Goal: Task Accomplishment & Management: Complete application form

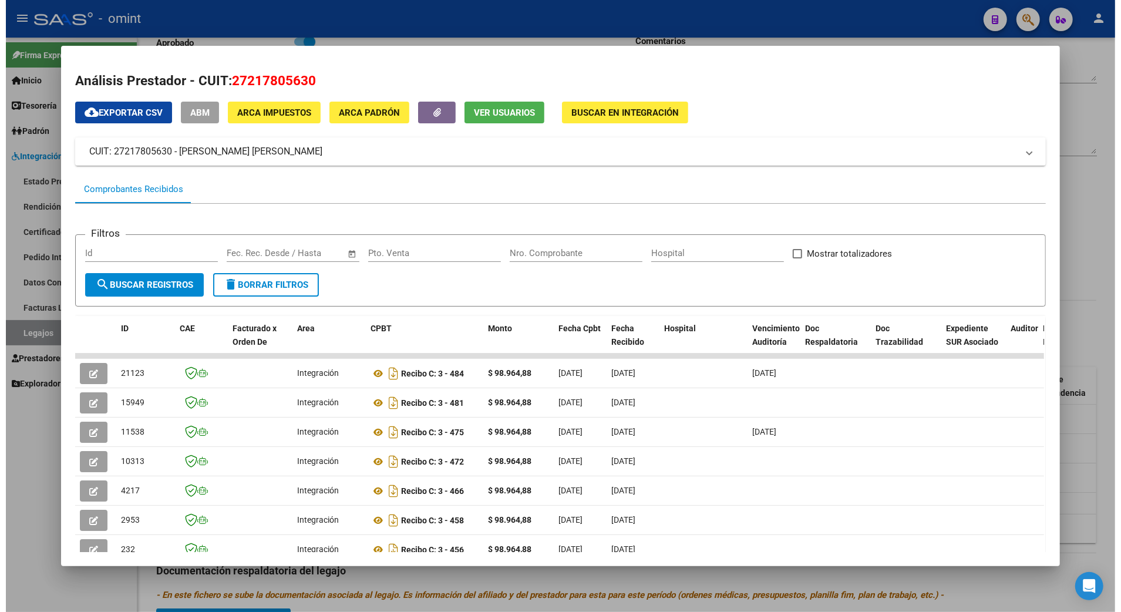
scroll to position [78, 0]
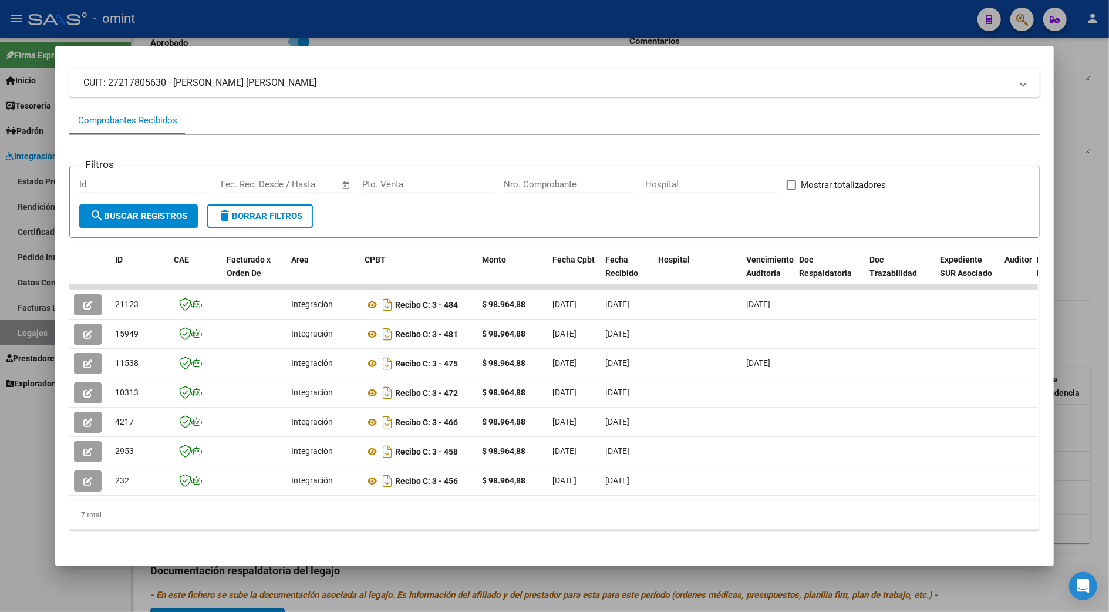
click at [1078, 298] on div at bounding box center [554, 306] width 1109 height 612
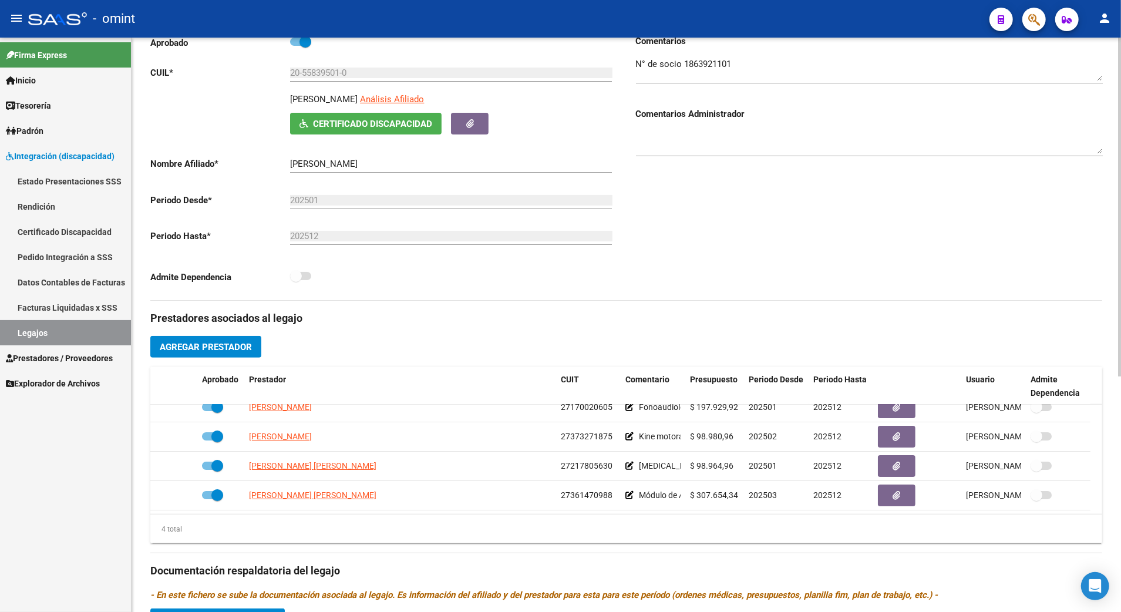
scroll to position [0, 0]
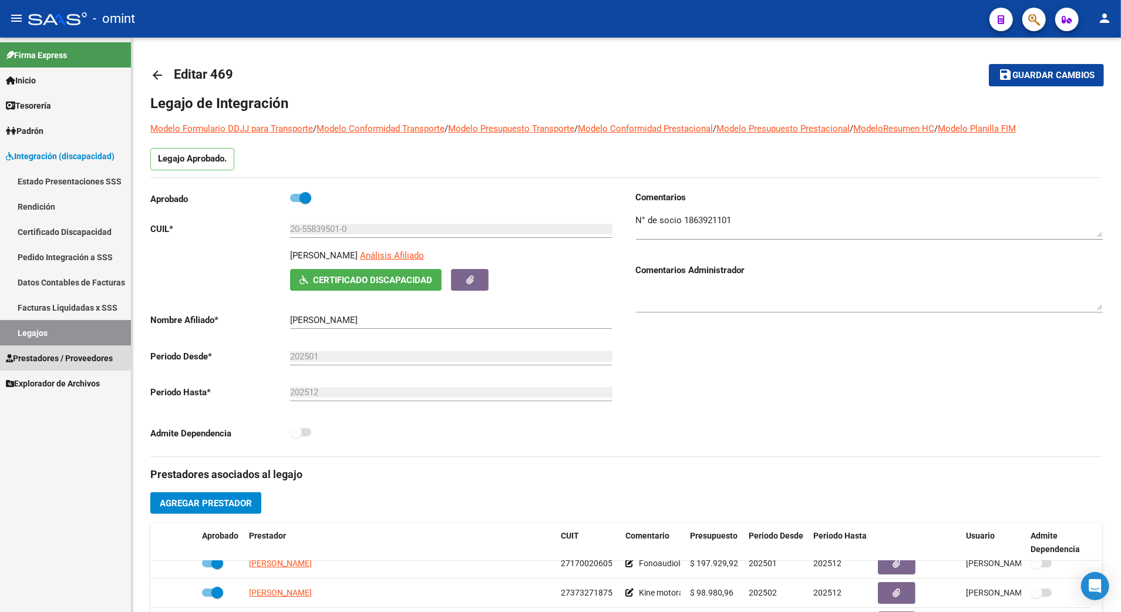
click at [46, 358] on span "Prestadores / Proveedores" at bounding box center [59, 358] width 107 height 13
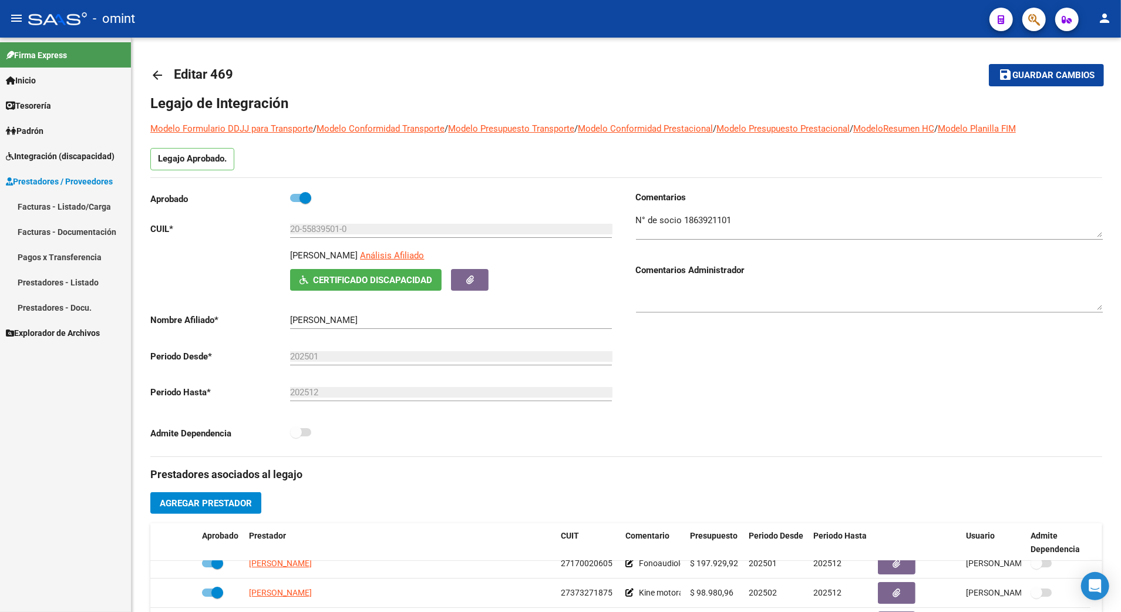
click at [36, 85] on span "Inicio" at bounding box center [21, 80] width 30 height 13
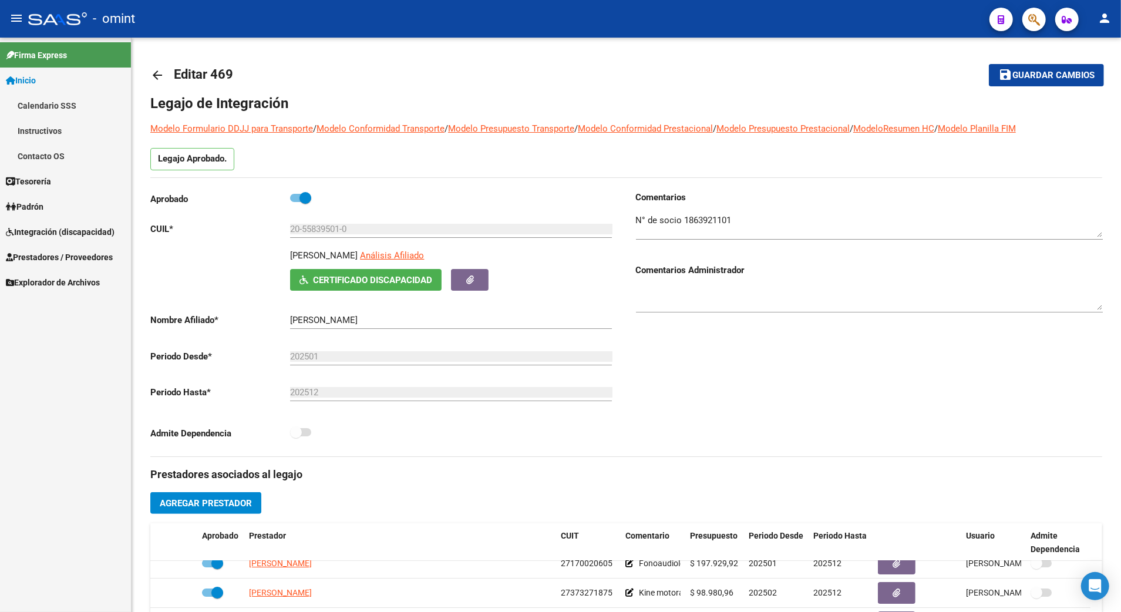
click at [47, 181] on span "Tesorería" at bounding box center [28, 181] width 45 height 13
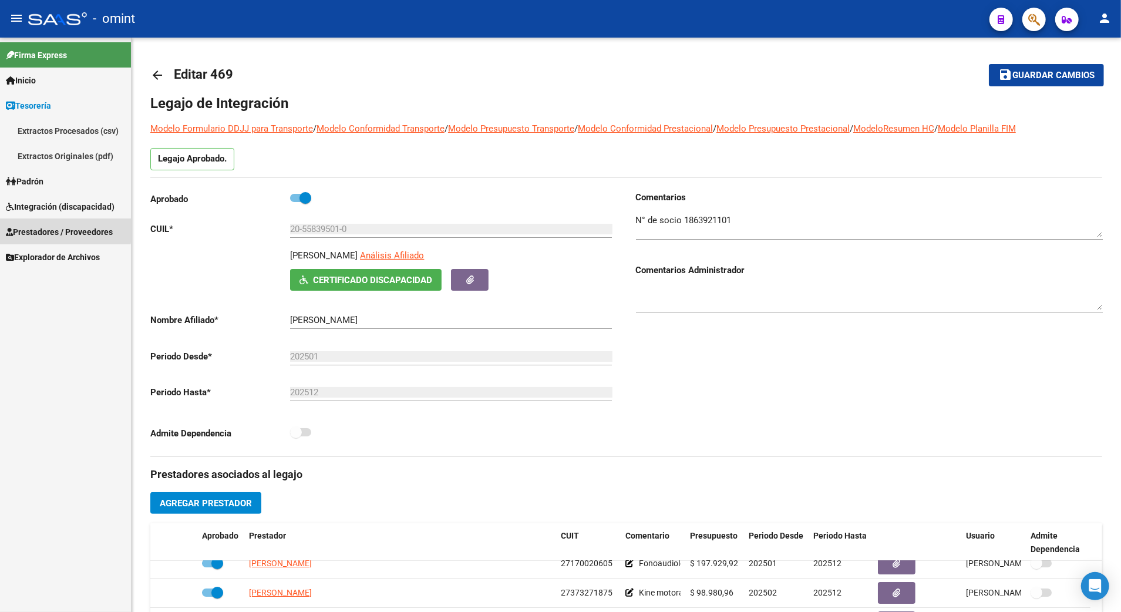
click at [64, 230] on span "Prestadores / Proveedores" at bounding box center [59, 231] width 107 height 13
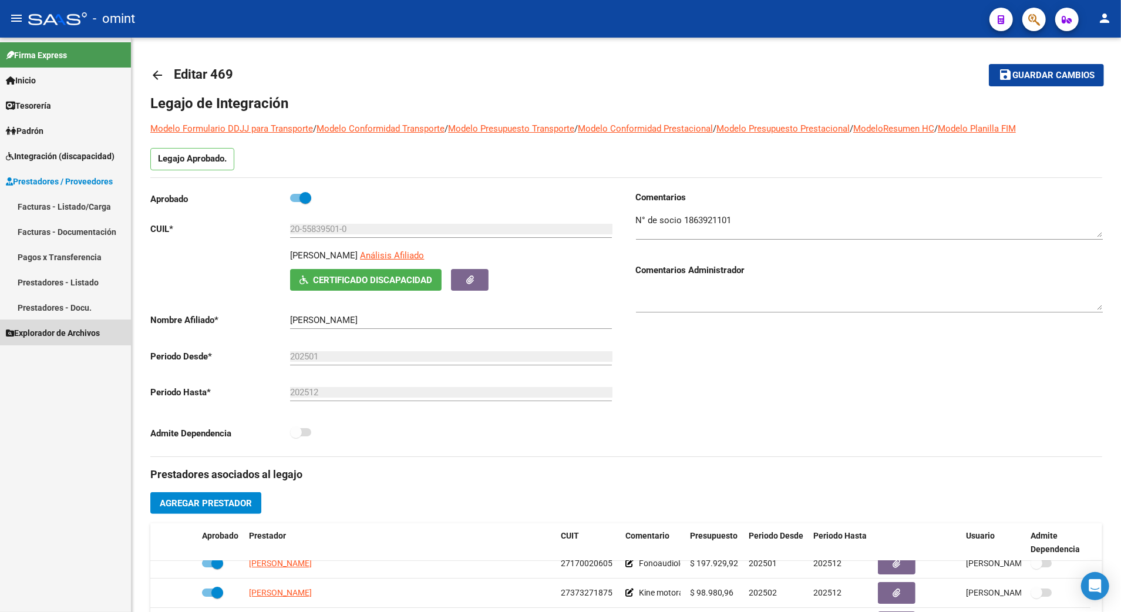
click at [48, 332] on span "Explorador de Archivos" at bounding box center [53, 332] width 94 height 13
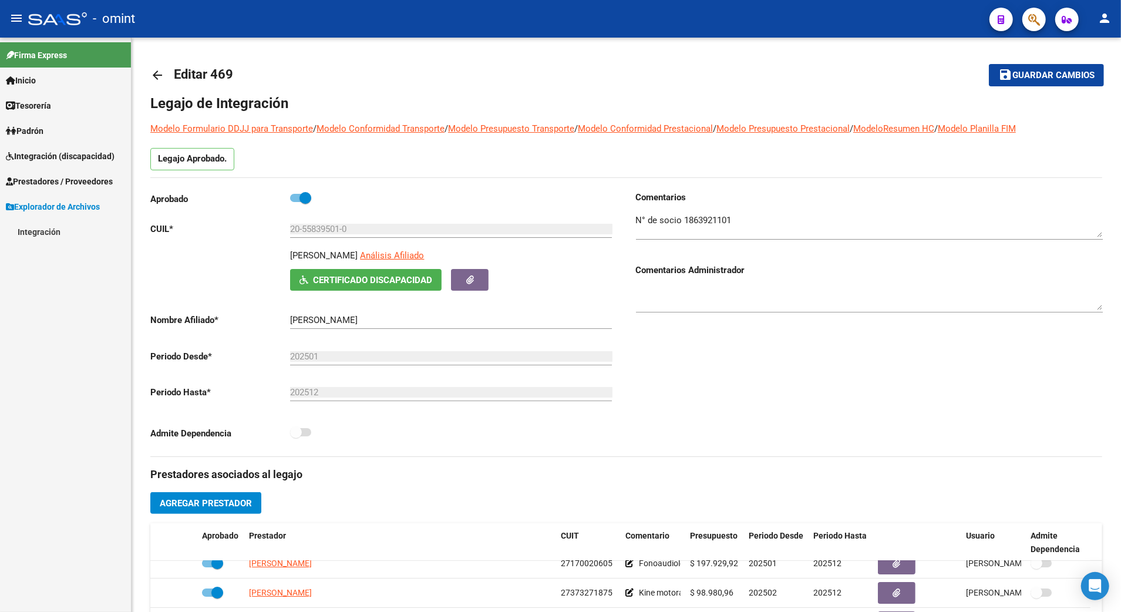
click at [38, 150] on span "Integración (discapacidad)" at bounding box center [60, 156] width 109 height 13
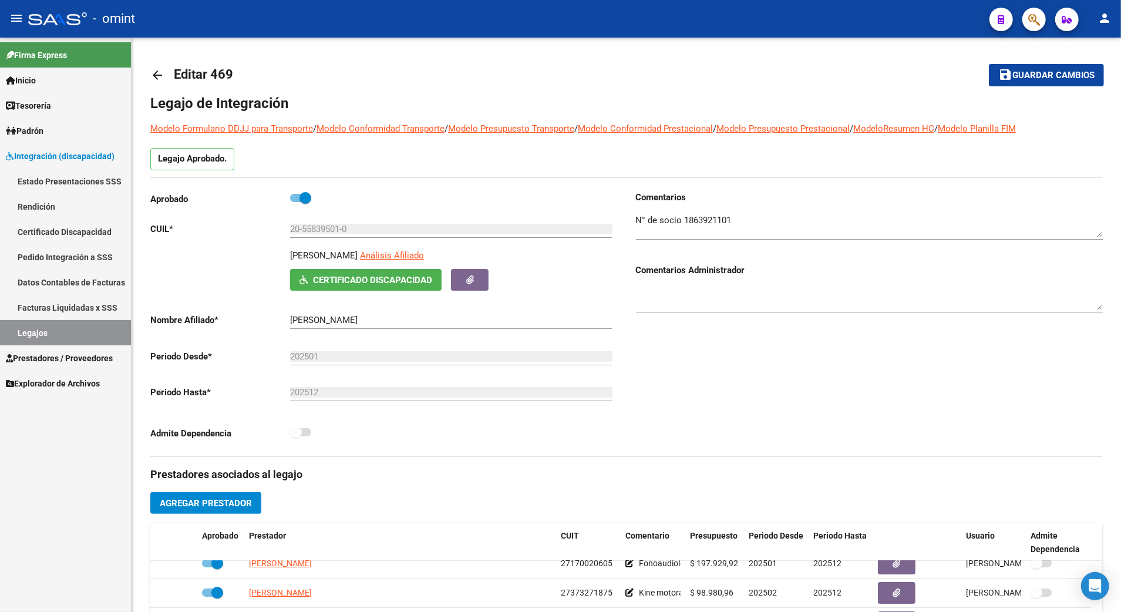
click at [22, 328] on link "Legajos" at bounding box center [65, 332] width 131 height 25
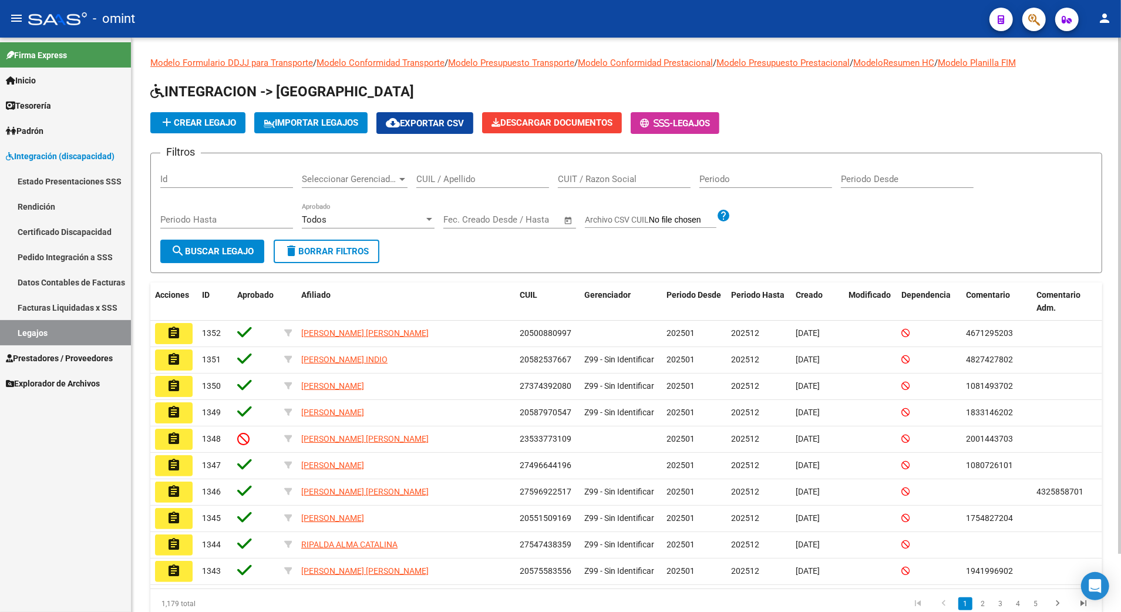
click at [594, 179] on input "CUIT / Razon Social" at bounding box center [624, 179] width 133 height 11
click at [226, 256] on span "search Buscar Legajo" at bounding box center [212, 251] width 83 height 11
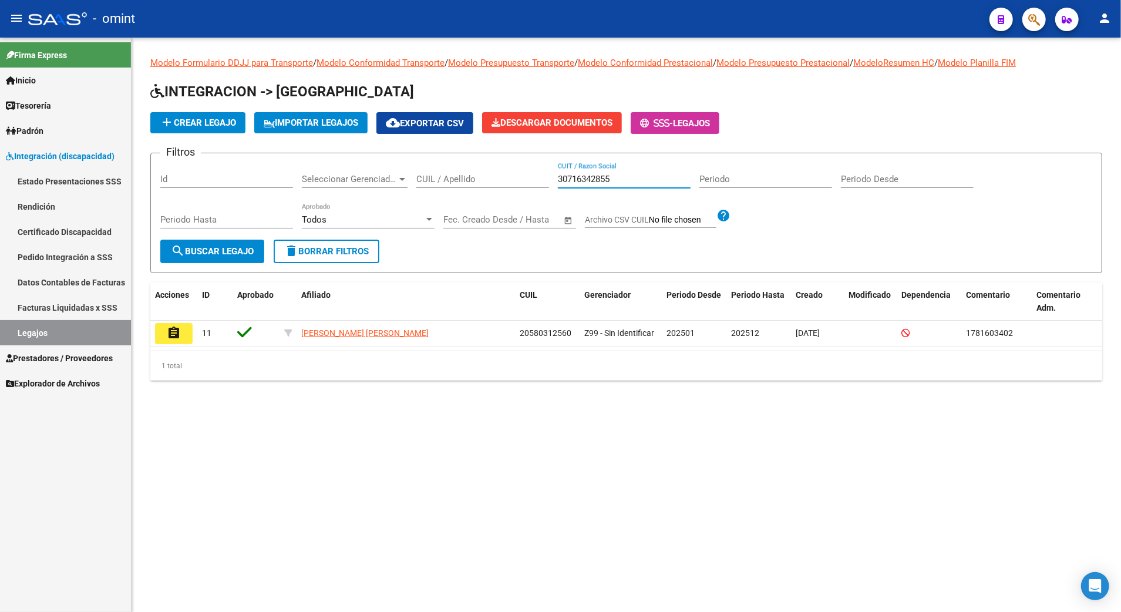
drag, startPoint x: 623, startPoint y: 176, endPoint x: 520, endPoint y: 167, distance: 103.8
click at [520, 167] on div "Filtros Id Seleccionar Gerenciador Seleccionar Gerenciador CUIL / Apellido 3071…" at bounding box center [626, 201] width 932 height 77
click at [232, 242] on button "search Buscar Legajo" at bounding box center [212, 251] width 104 height 23
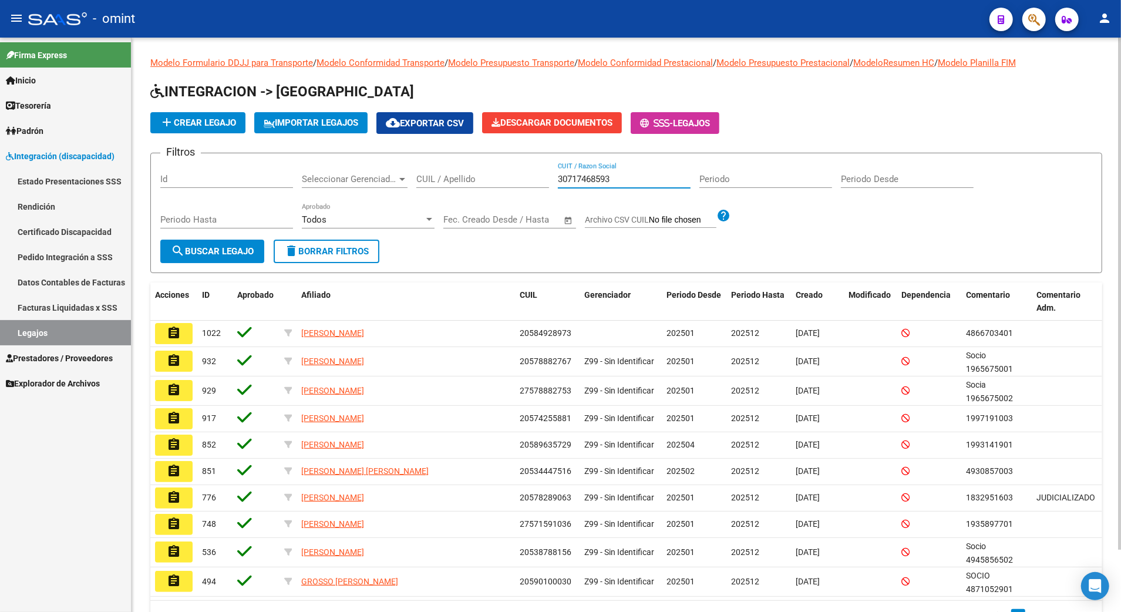
drag, startPoint x: 622, startPoint y: 177, endPoint x: 538, endPoint y: 174, distance: 84.6
click at [538, 174] on div "Filtros Id Seleccionar Gerenciador Seleccionar Gerenciador CUIL / Apellido 3071…" at bounding box center [626, 201] width 932 height 77
type input "30712404007"
click at [211, 247] on span "search Buscar Legajo" at bounding box center [212, 251] width 83 height 11
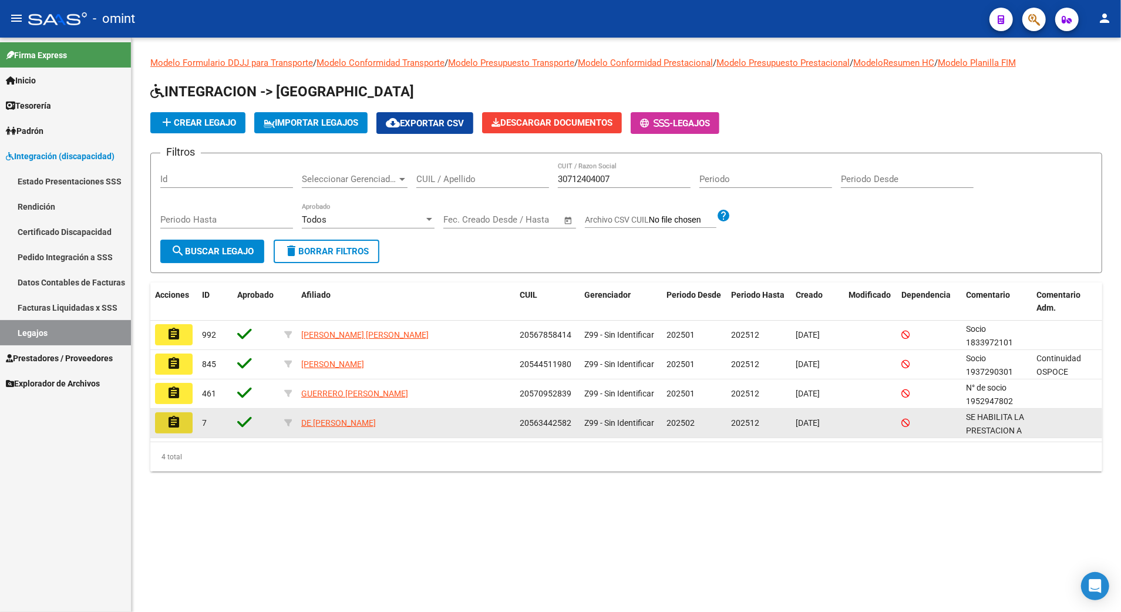
click at [177, 421] on mat-icon "assignment" at bounding box center [174, 422] width 14 height 14
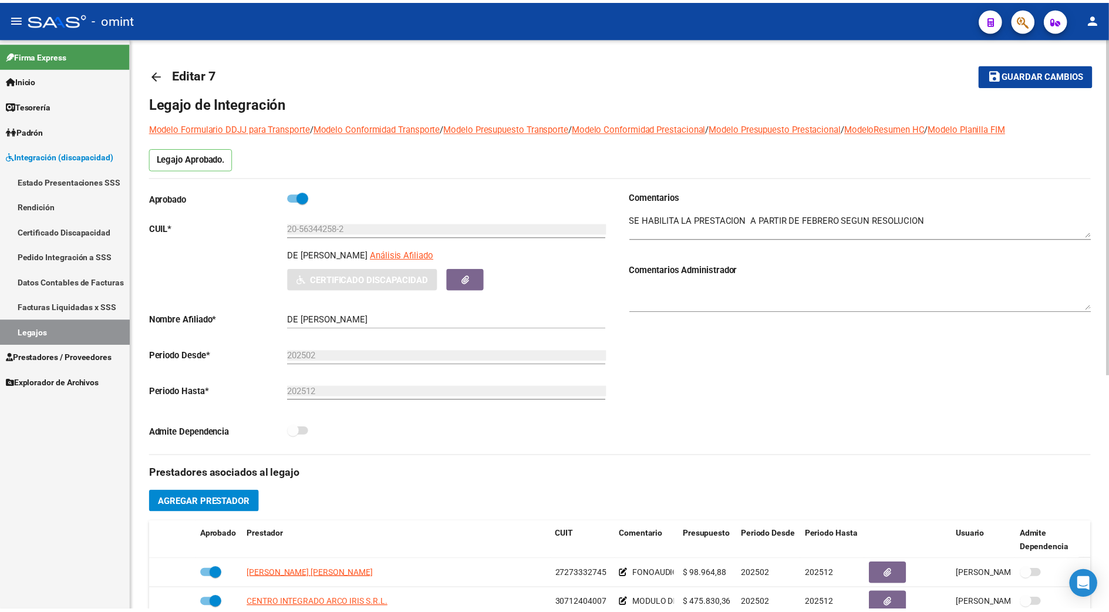
scroll to position [78, 0]
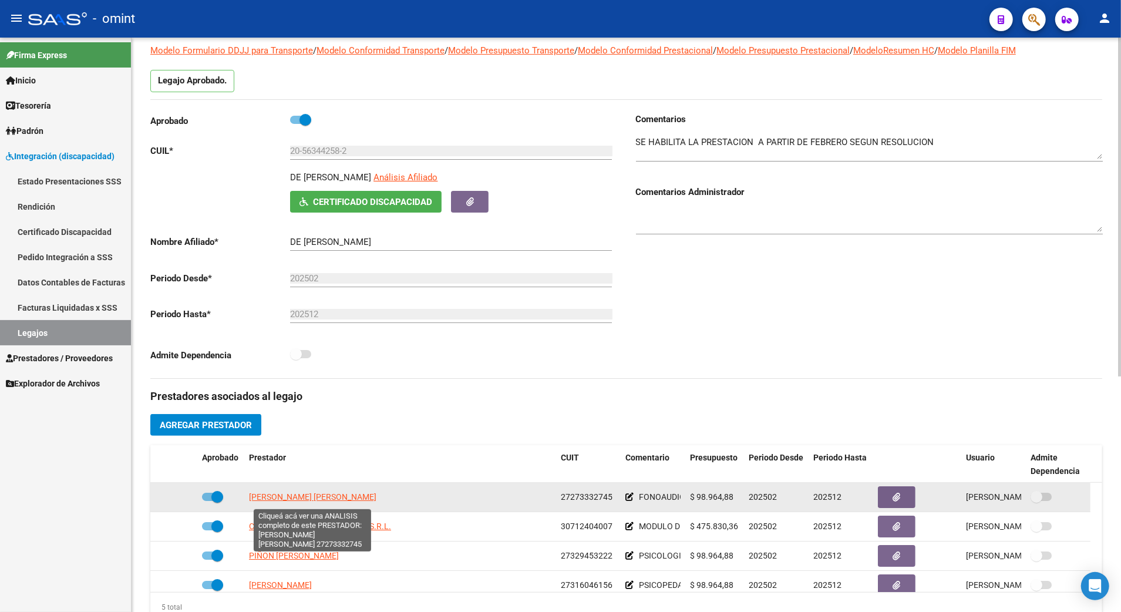
click at [279, 498] on span "[PERSON_NAME] [PERSON_NAME]" at bounding box center [312, 496] width 127 height 9
type textarea "27273332745"
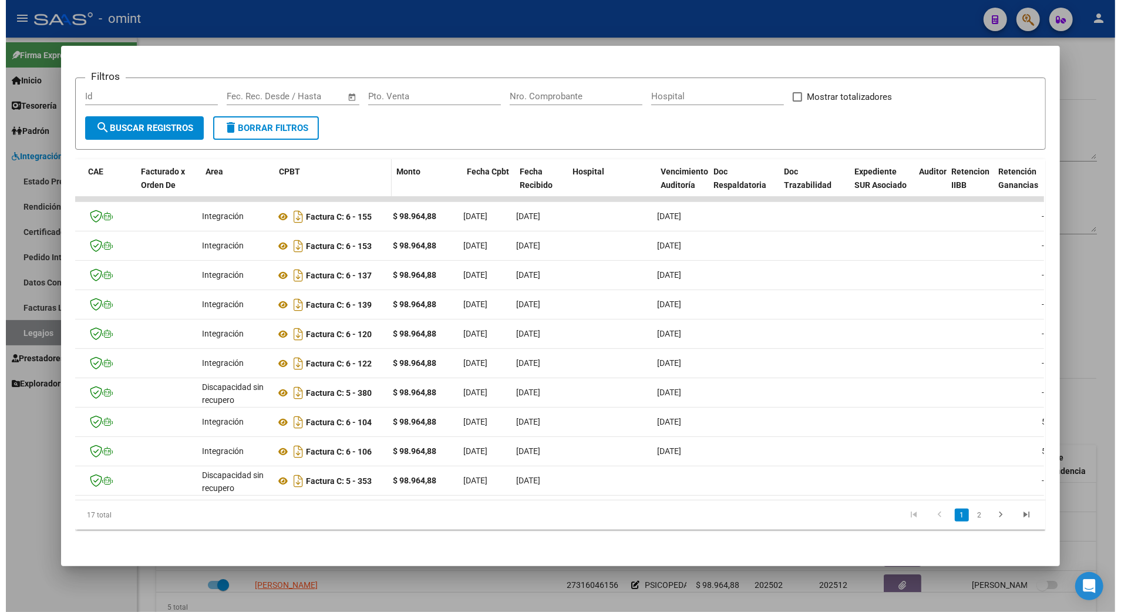
scroll to position [0, 92]
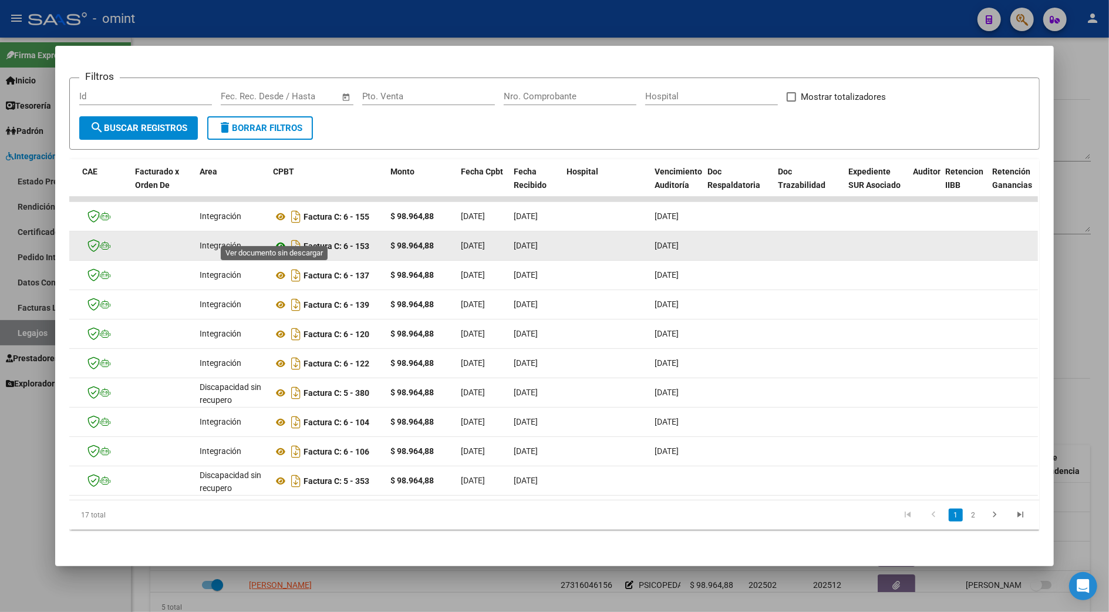
click at [274, 239] on icon at bounding box center [280, 246] width 15 height 14
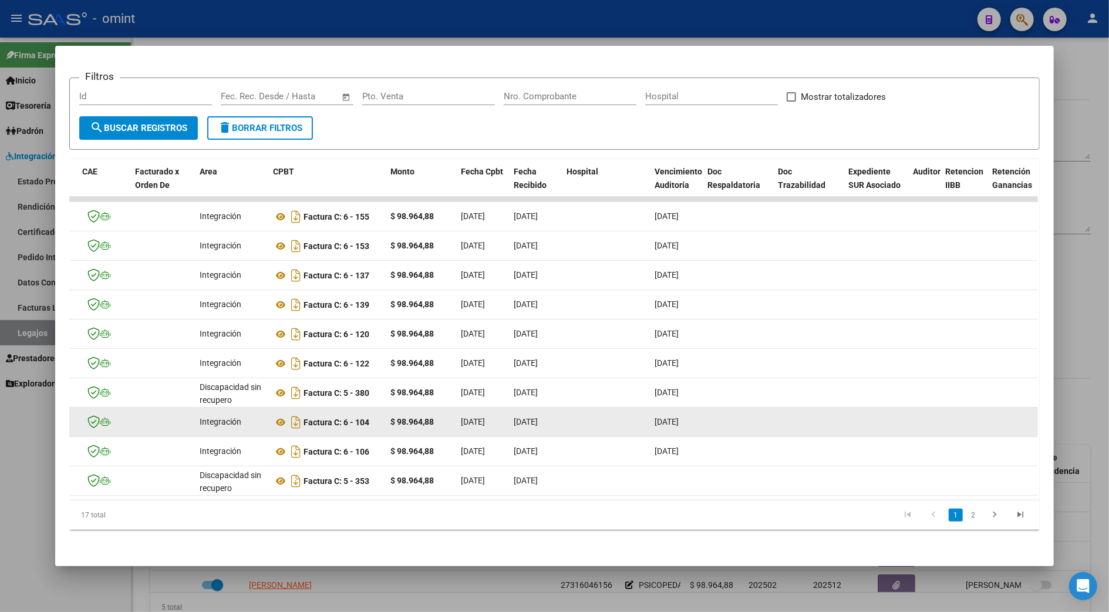
click at [878, 407] on datatable-body-cell at bounding box center [876, 421] width 65 height 29
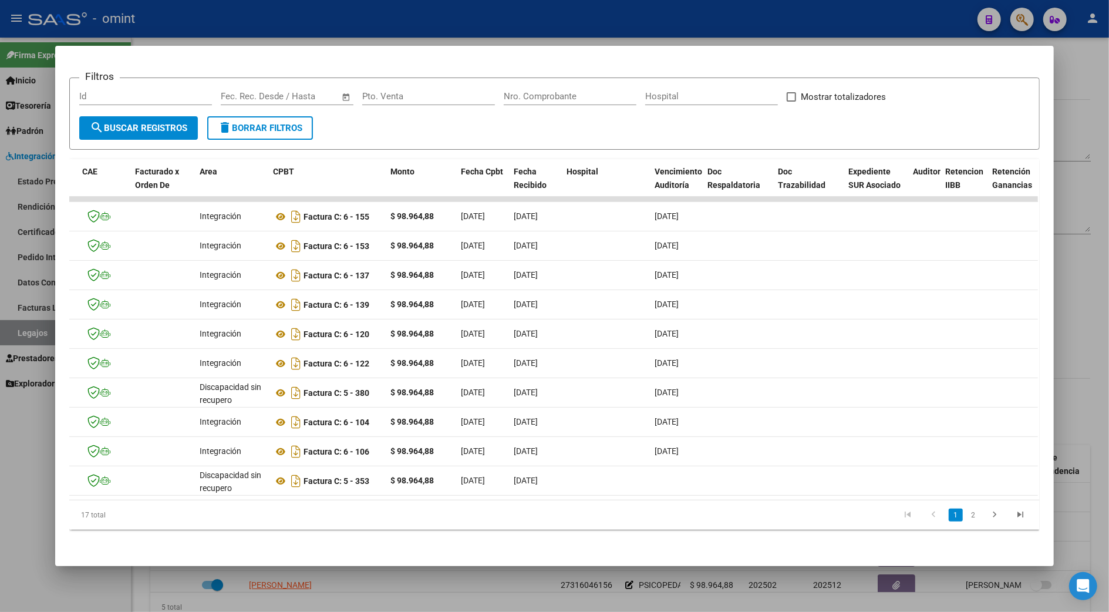
click at [1074, 267] on div at bounding box center [554, 306] width 1109 height 612
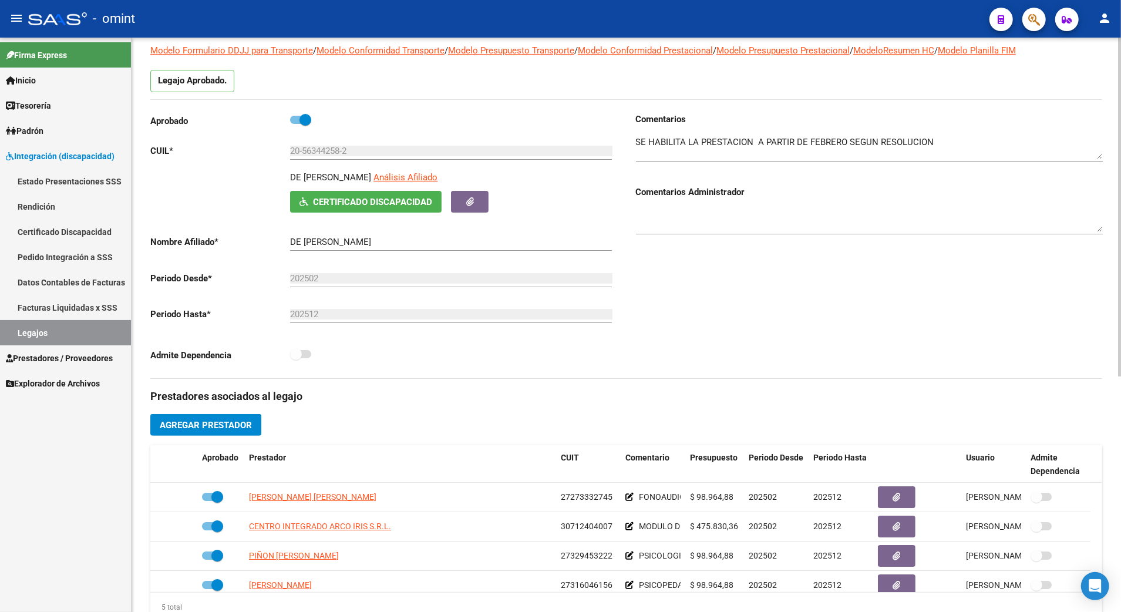
scroll to position [0, 0]
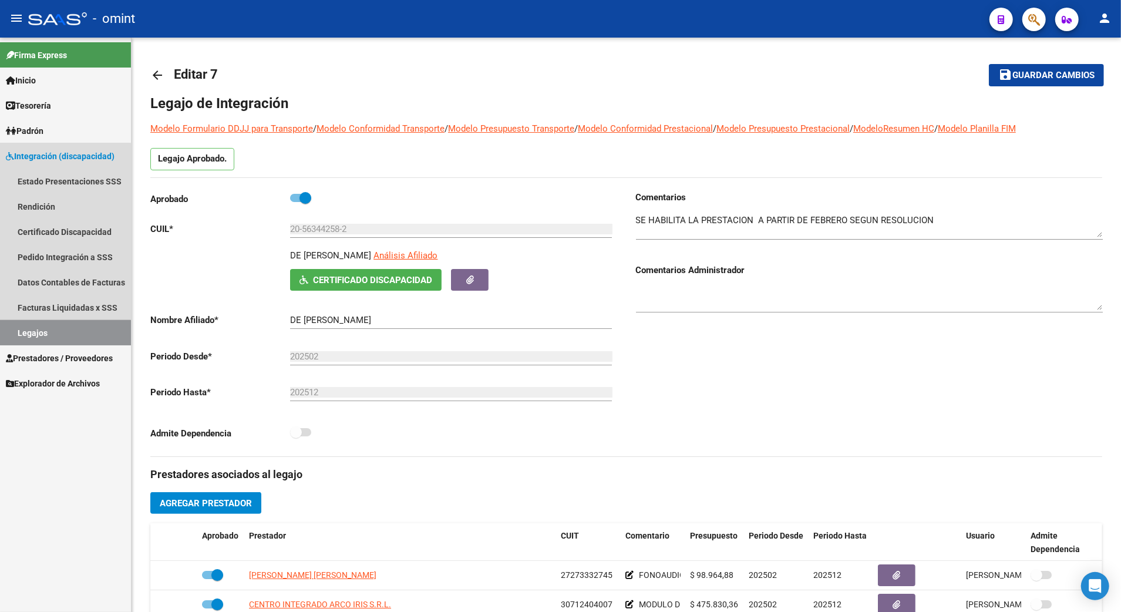
click at [38, 332] on link "Legajos" at bounding box center [65, 332] width 131 height 25
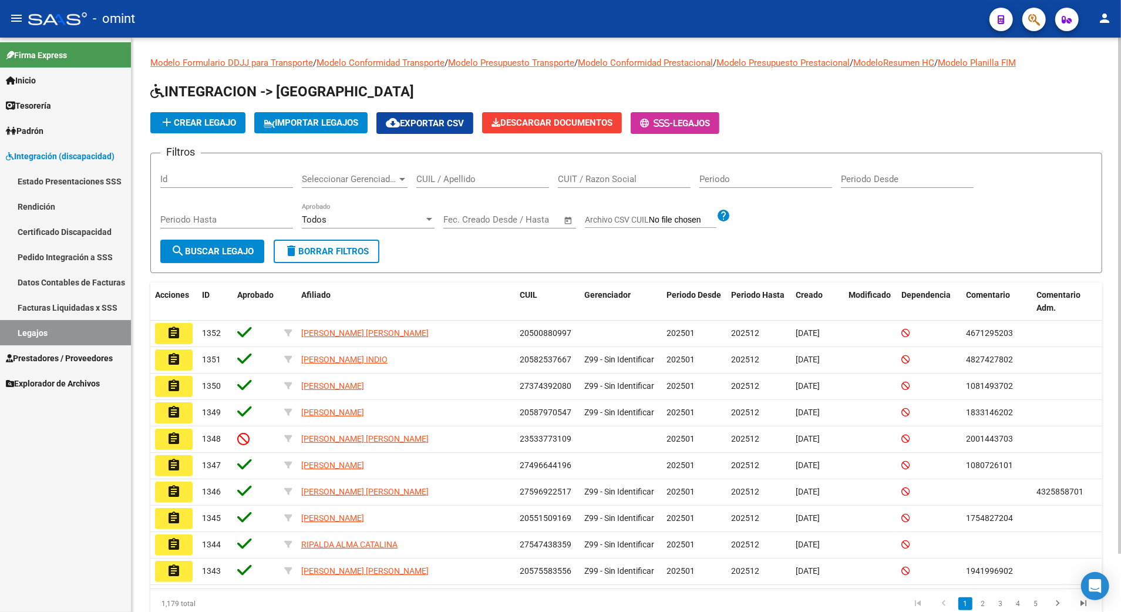
click at [470, 182] on input "CUIL / Apellido" at bounding box center [482, 179] width 133 height 11
paste input "20396049539"
type input "20396049539"
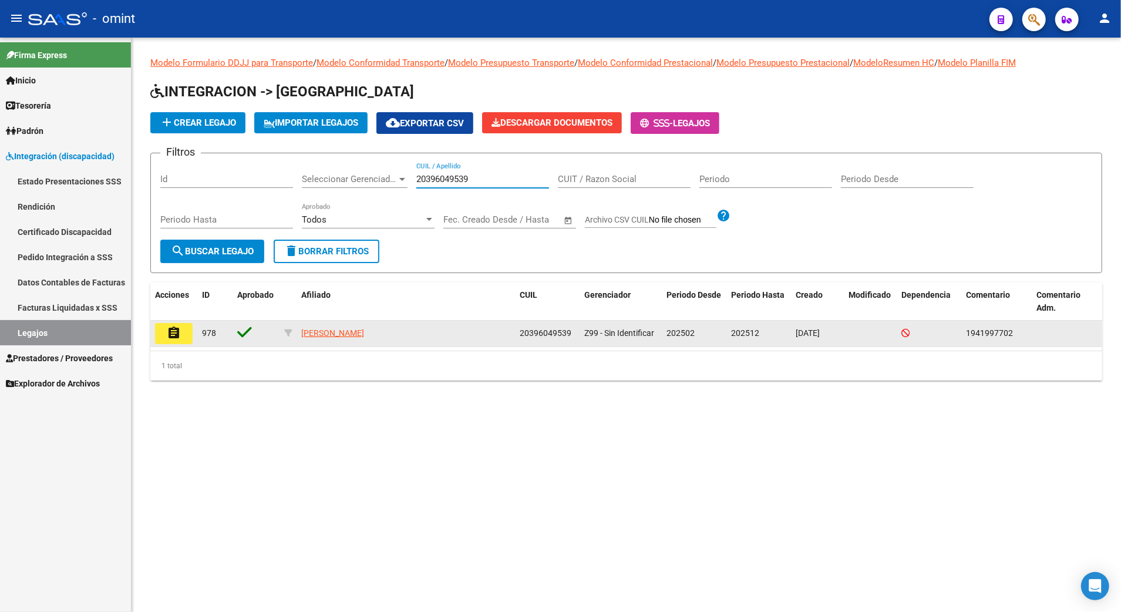
click at [170, 333] on mat-icon "assignment" at bounding box center [174, 333] width 14 height 14
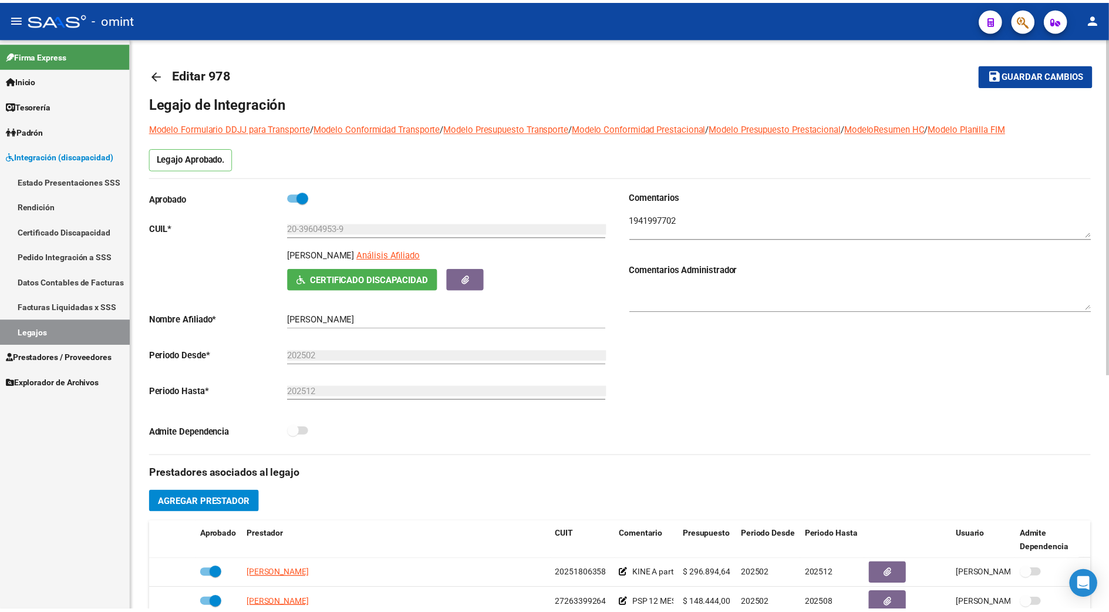
scroll to position [156, 0]
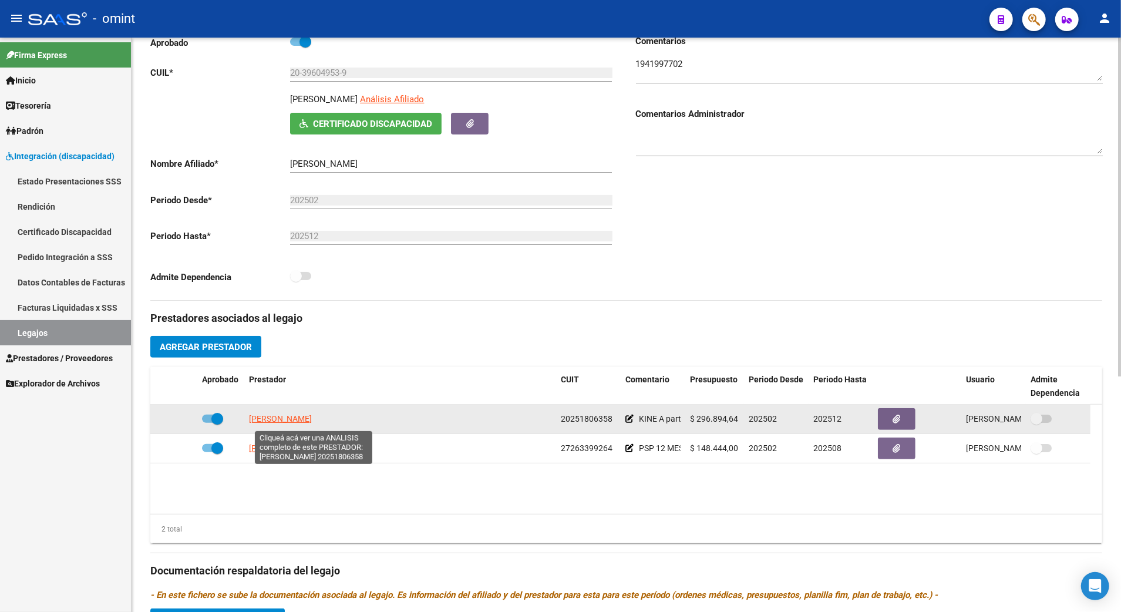
click at [312, 419] on span "[PERSON_NAME]" at bounding box center [280, 418] width 63 height 9
type textarea "20251806358"
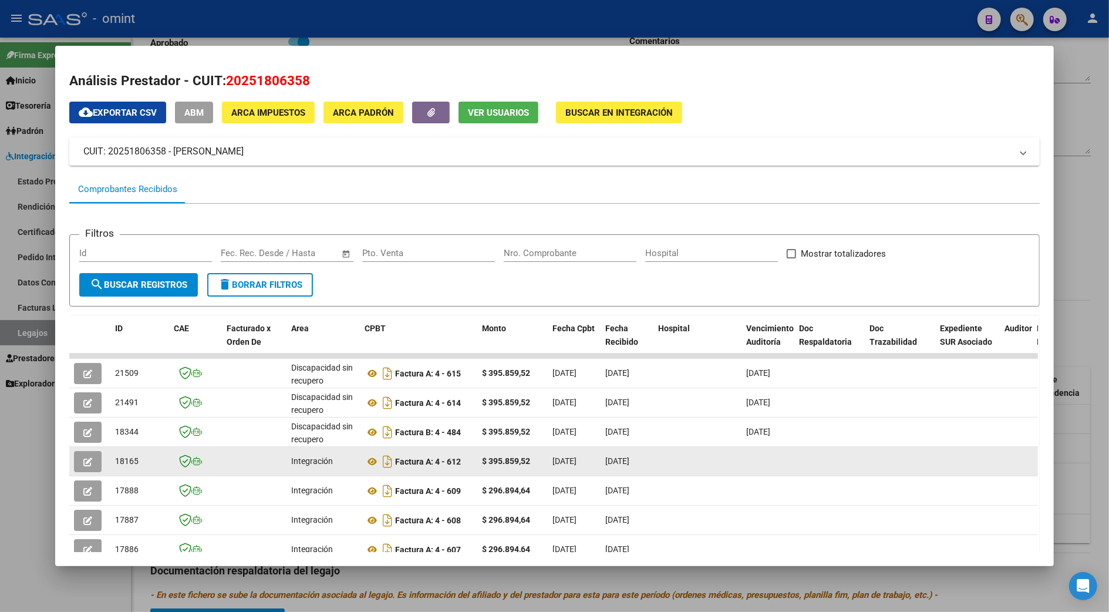
scroll to position [78, 0]
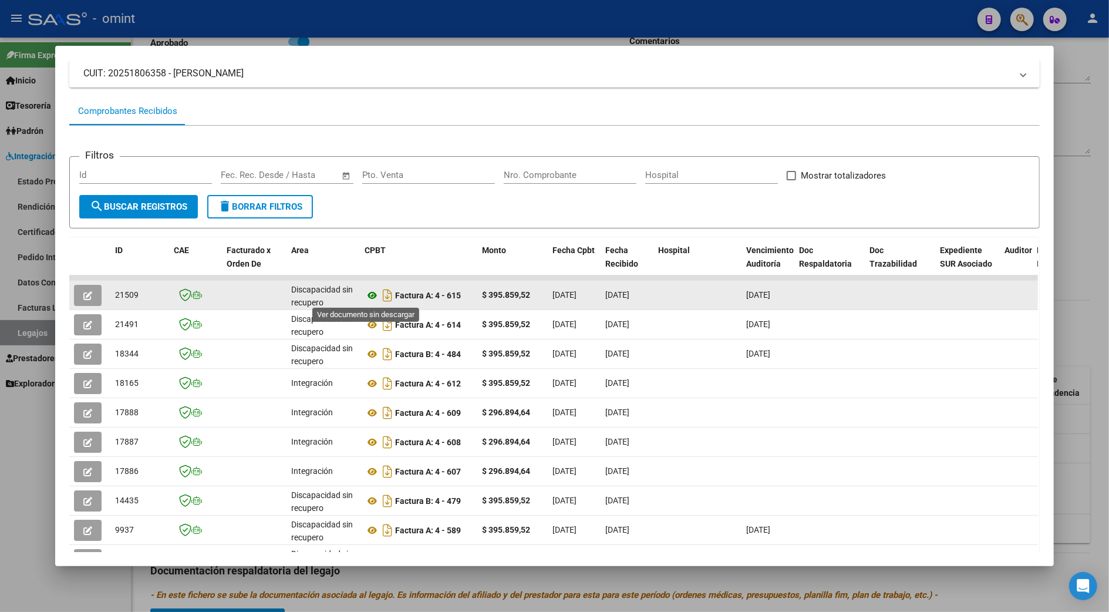
click at [365, 292] on icon at bounding box center [372, 295] width 15 height 14
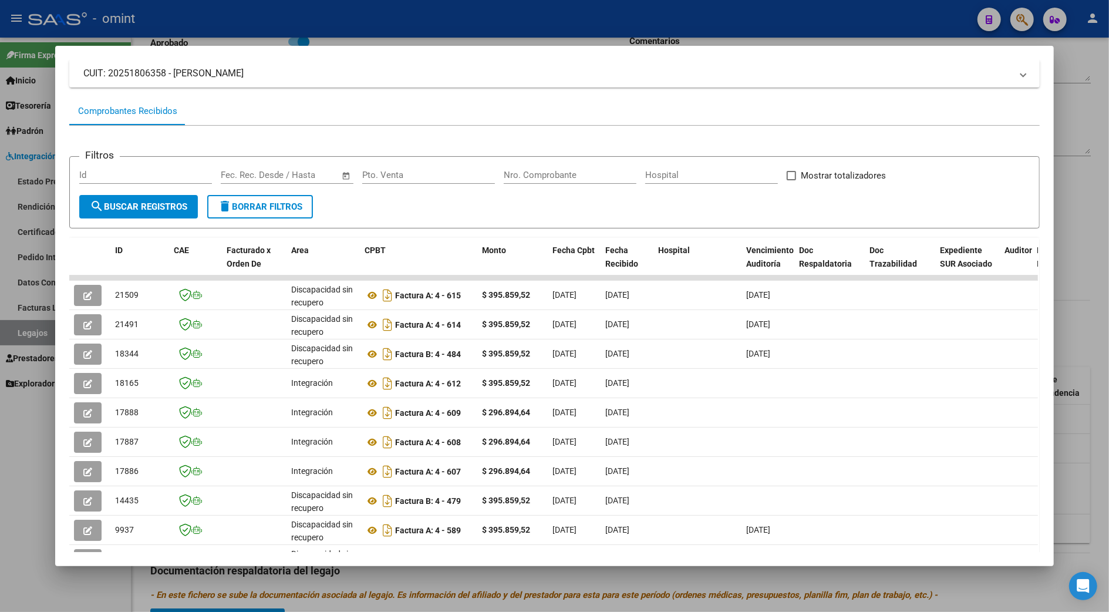
click at [1069, 327] on div at bounding box center [554, 306] width 1109 height 612
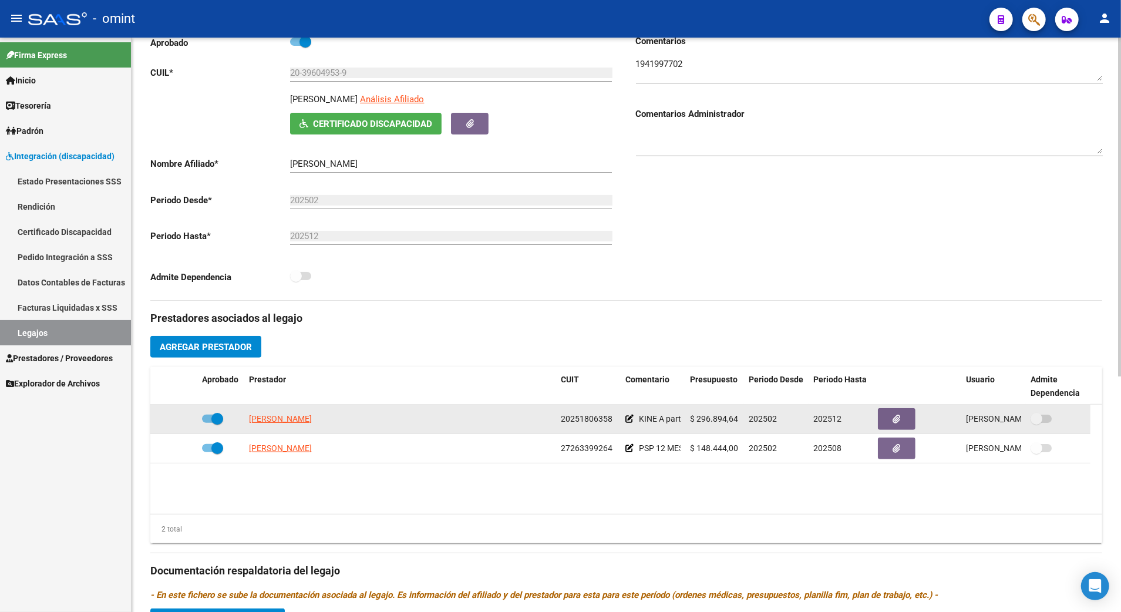
drag, startPoint x: 396, startPoint y: 419, endPoint x: 235, endPoint y: 422, distance: 160.9
click at [235, 422] on div "[PERSON_NAME] 20251806358 KINE A partir de julio 32 sesiones mes $ 296.894,64 2…" at bounding box center [620, 418] width 940 height 29
copy span "[PERSON_NAME]"
click at [310, 421] on span "[PERSON_NAME]" at bounding box center [280, 418] width 63 height 9
copy span "[PERSON_NAME]"
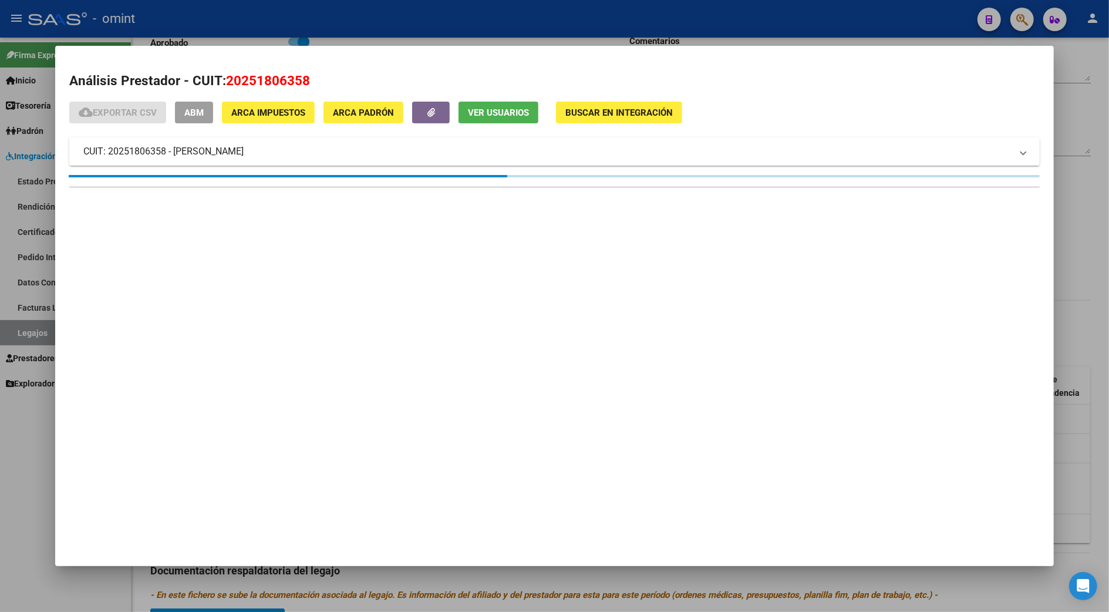
click at [1086, 292] on div at bounding box center [554, 306] width 1109 height 612
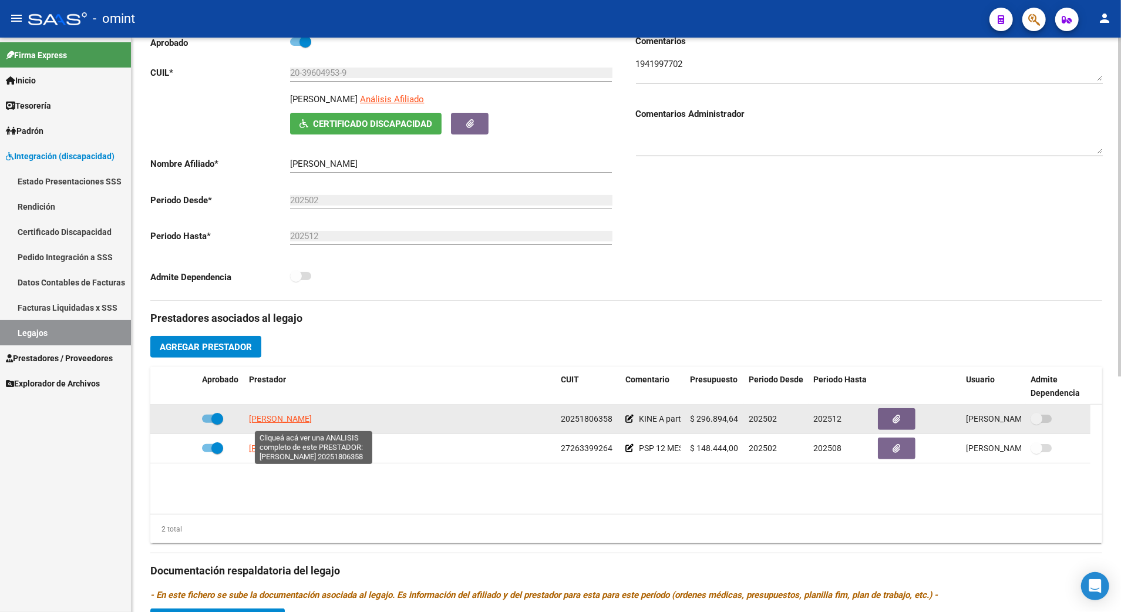
click at [312, 422] on span "[PERSON_NAME]" at bounding box center [280, 418] width 63 height 9
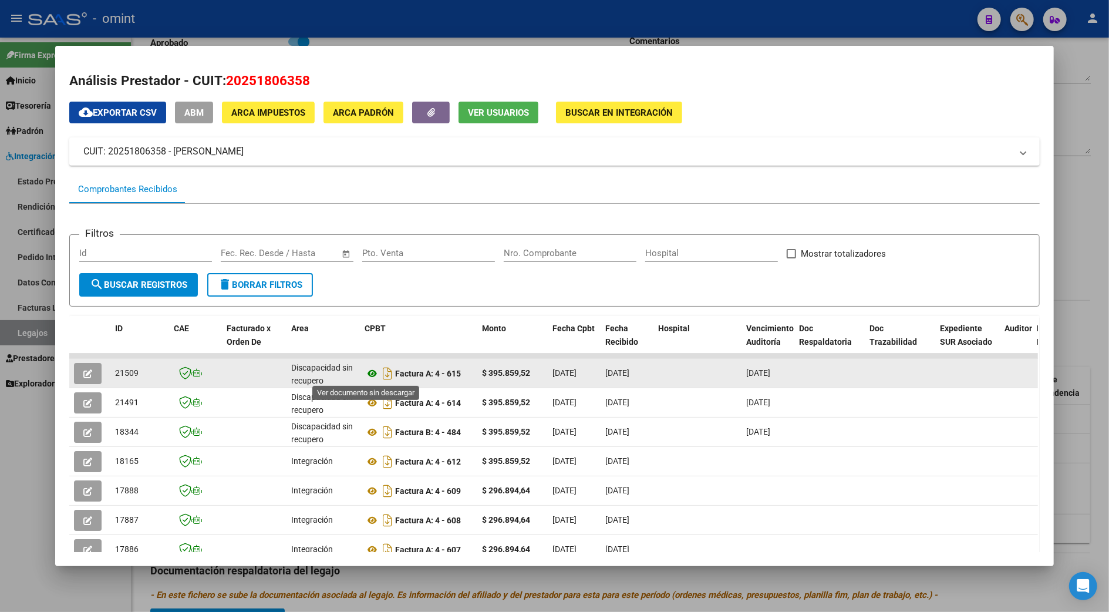
click at [365, 373] on icon at bounding box center [372, 373] width 15 height 14
click at [85, 371] on icon "button" at bounding box center [87, 373] width 9 height 9
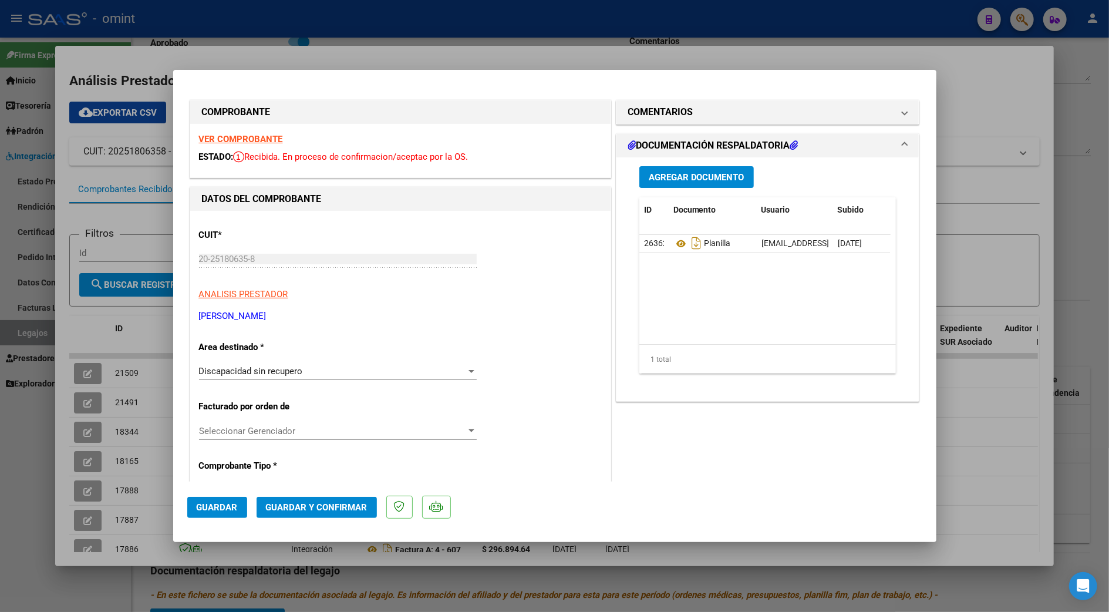
click at [353, 376] on div "Discapacidad sin recupero" at bounding box center [332, 371] width 267 height 11
click at [507, 234] on div at bounding box center [554, 306] width 1109 height 612
click at [471, 369] on div at bounding box center [471, 370] width 11 height 9
click at [237, 380] on span "Integración" at bounding box center [221, 380] width 44 height 11
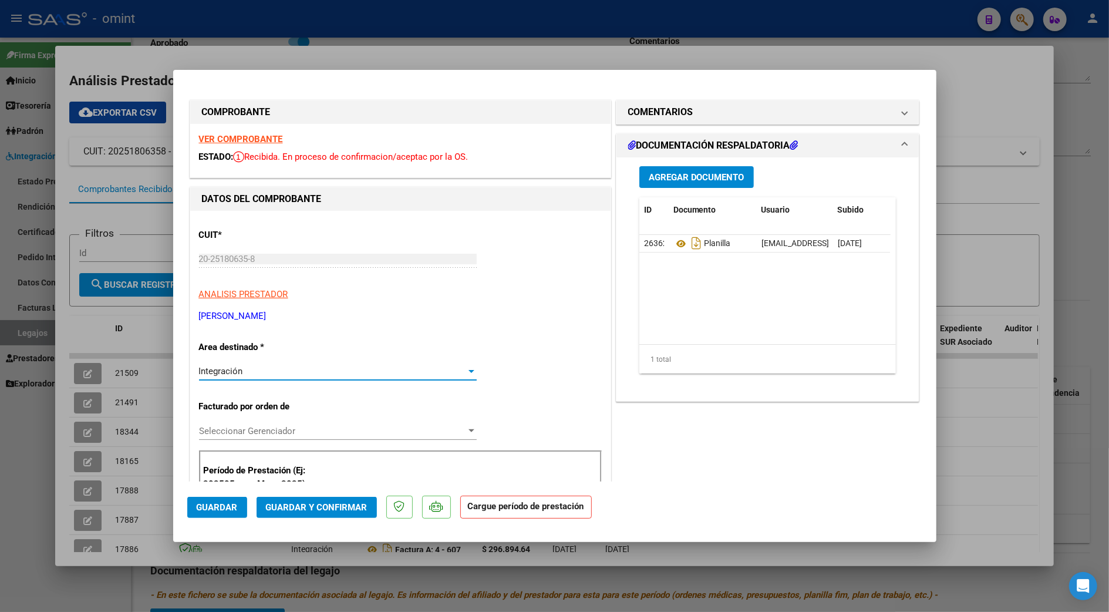
scroll to position [156, 0]
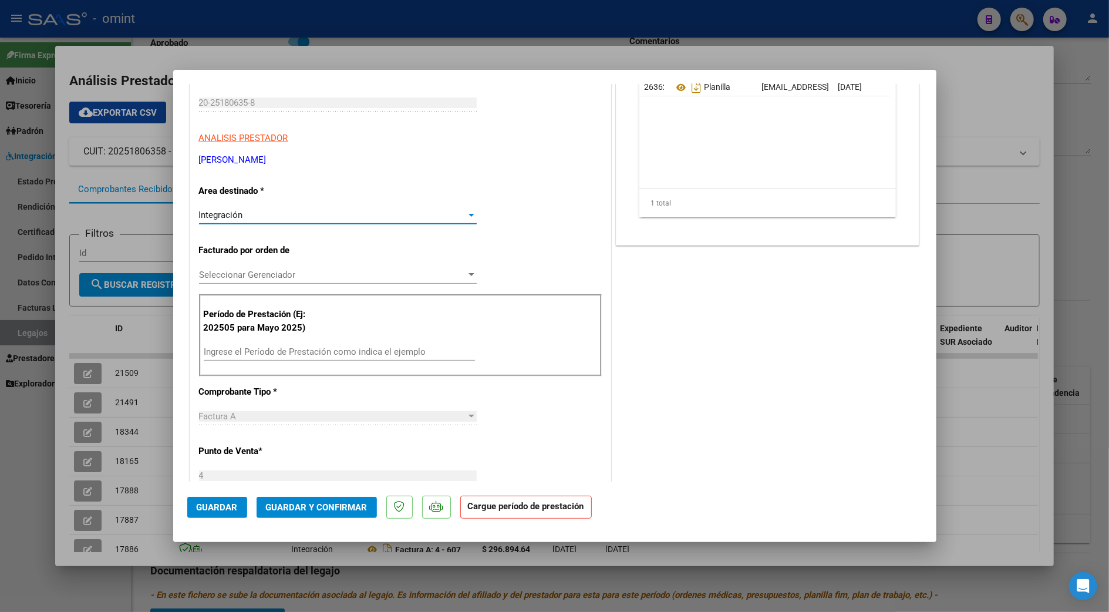
click at [316, 349] on input "Ingrese el Período de Prestación como indica el ejemplo" at bounding box center [339, 351] width 271 height 11
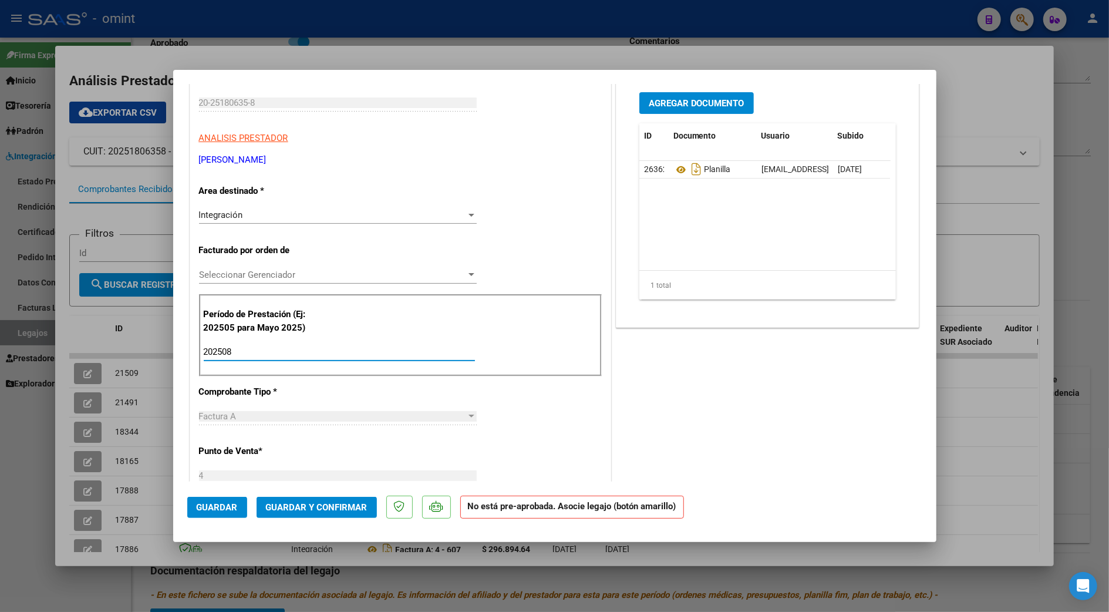
type input "202508"
click at [714, 422] on div "COMENTARIOS Comentarios De la Obra Social: Comentarios de la Obra Social (no vi…" at bounding box center [767, 486] width 309 height 1090
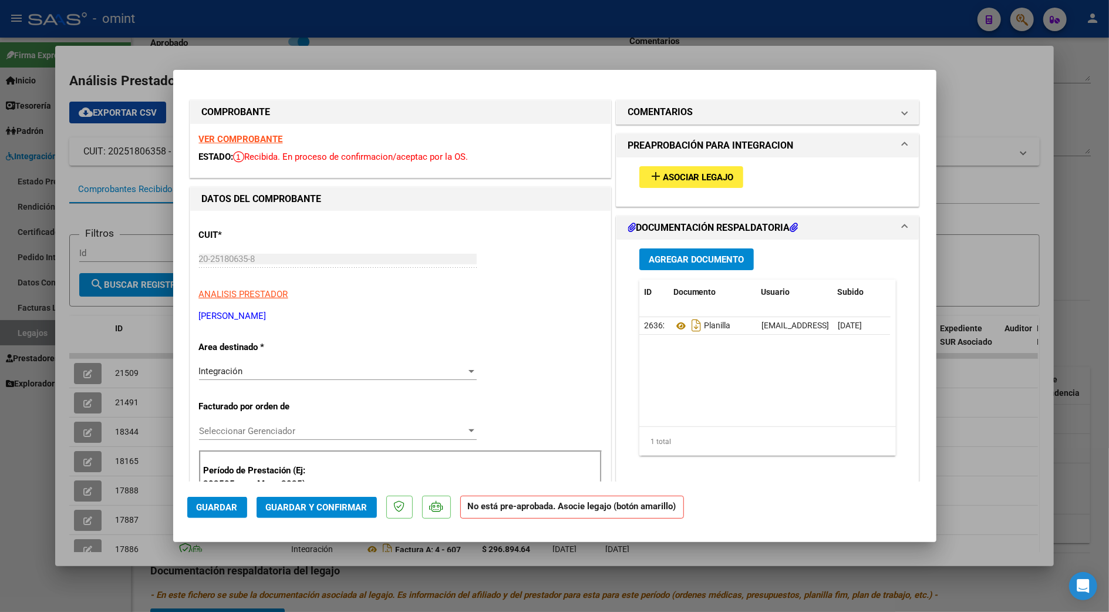
click at [250, 136] on strong "VER COMPROBANTE" at bounding box center [241, 139] width 84 height 11
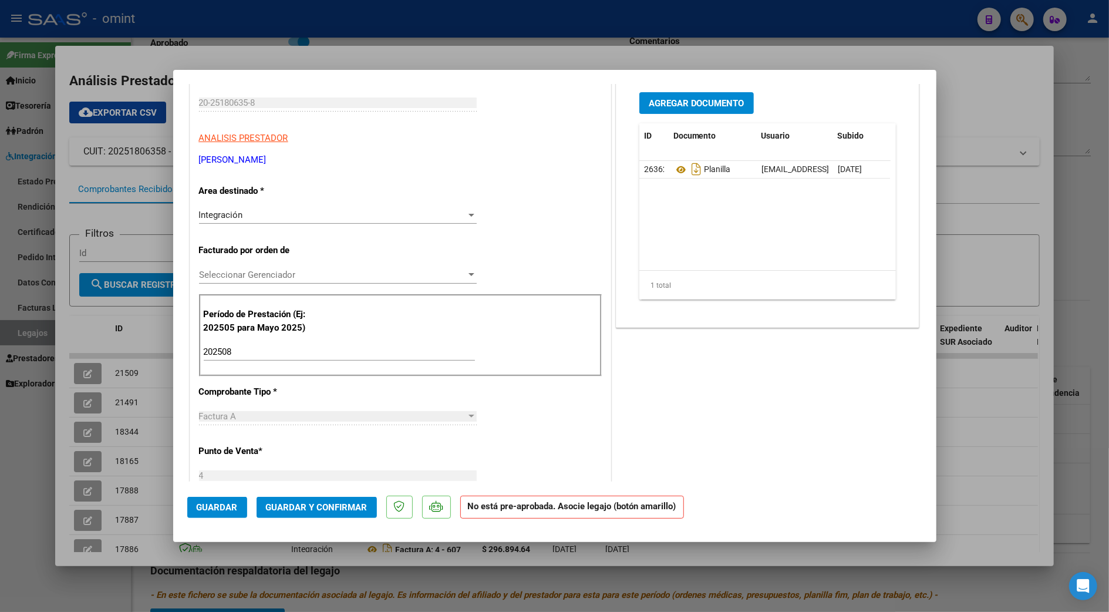
click at [250, 348] on input "202508" at bounding box center [339, 351] width 271 height 11
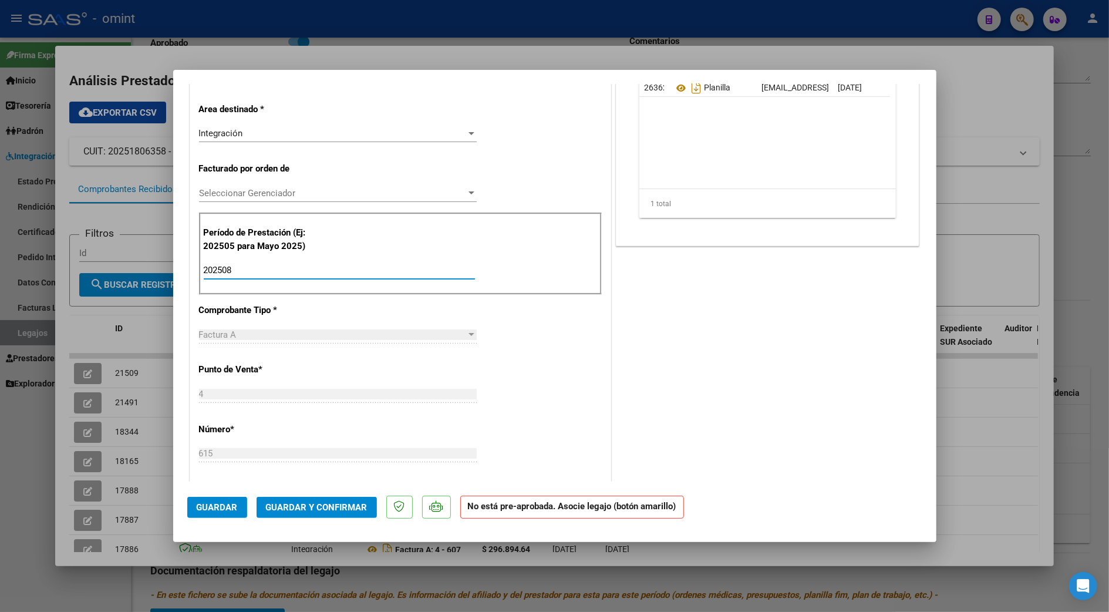
scroll to position [0, 0]
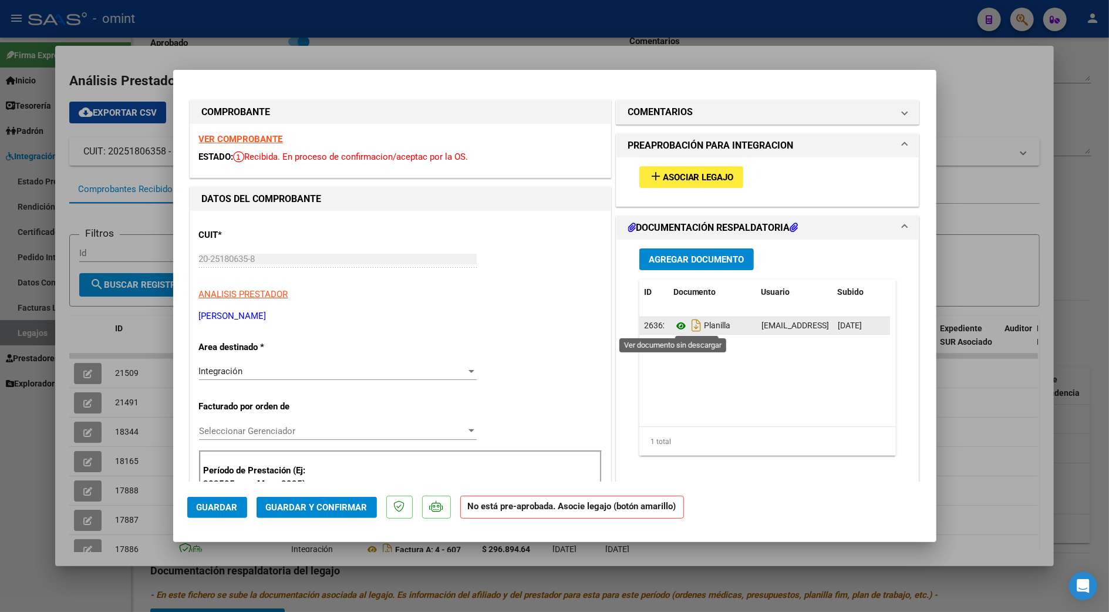
click at [675, 323] on icon at bounding box center [680, 326] width 15 height 14
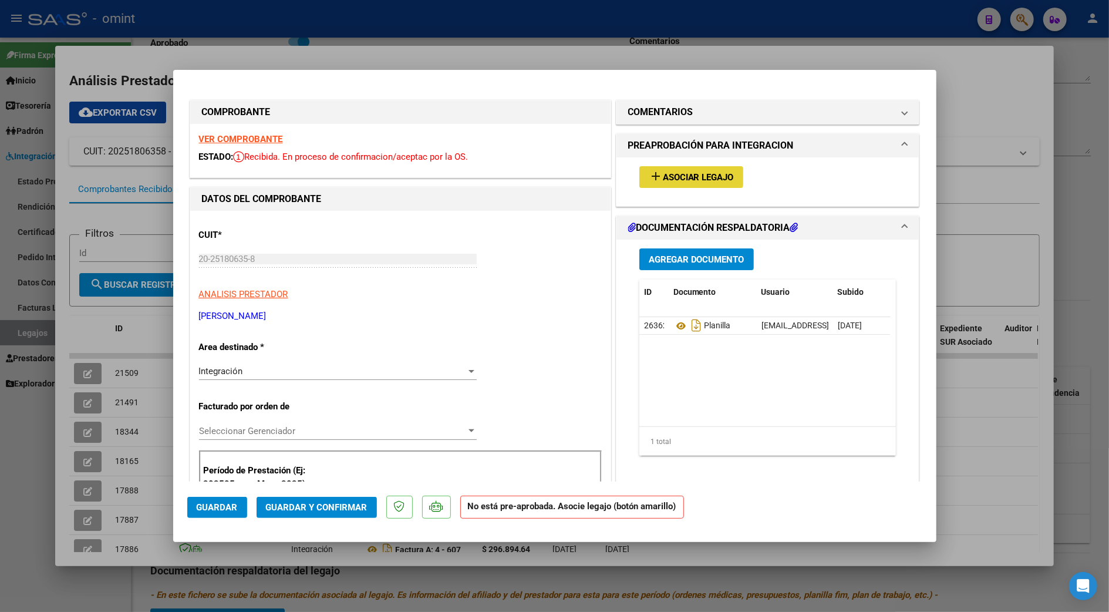
click at [682, 174] on span "Asociar Legajo" at bounding box center [698, 177] width 71 height 11
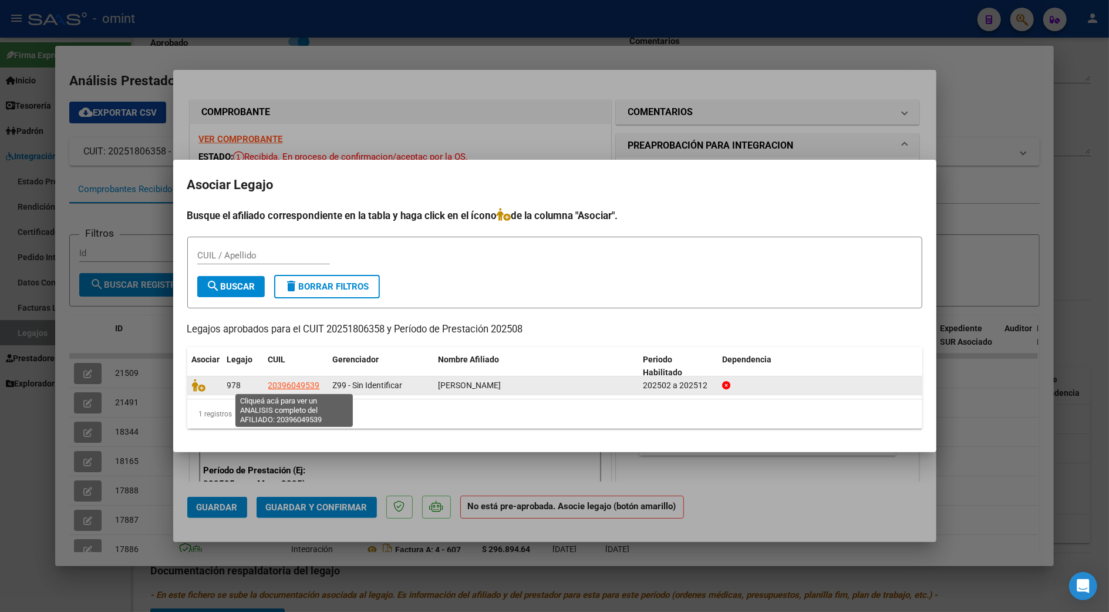
click at [282, 385] on span "20396049539" at bounding box center [294, 384] width 52 height 9
type textarea "20396049539"
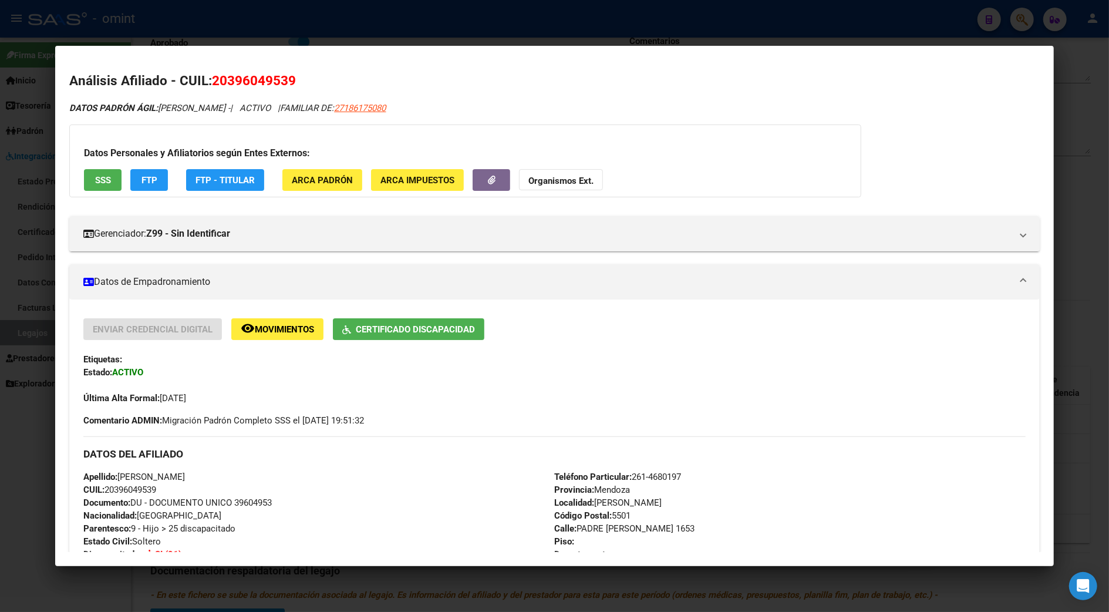
click at [1097, 111] on div at bounding box center [554, 306] width 1109 height 612
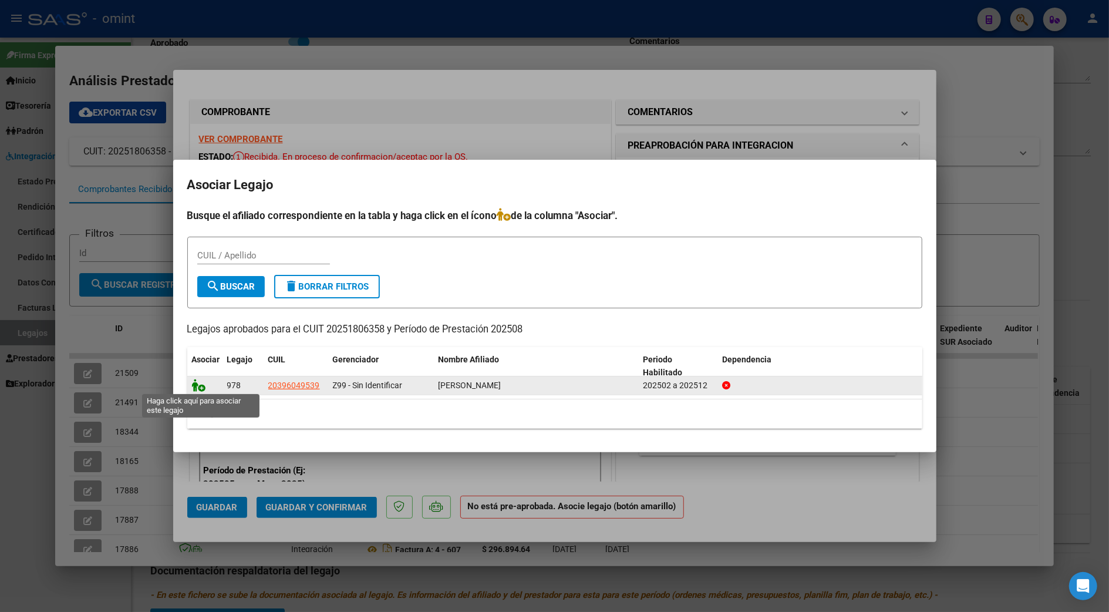
click at [198, 381] on icon at bounding box center [199, 385] width 14 height 13
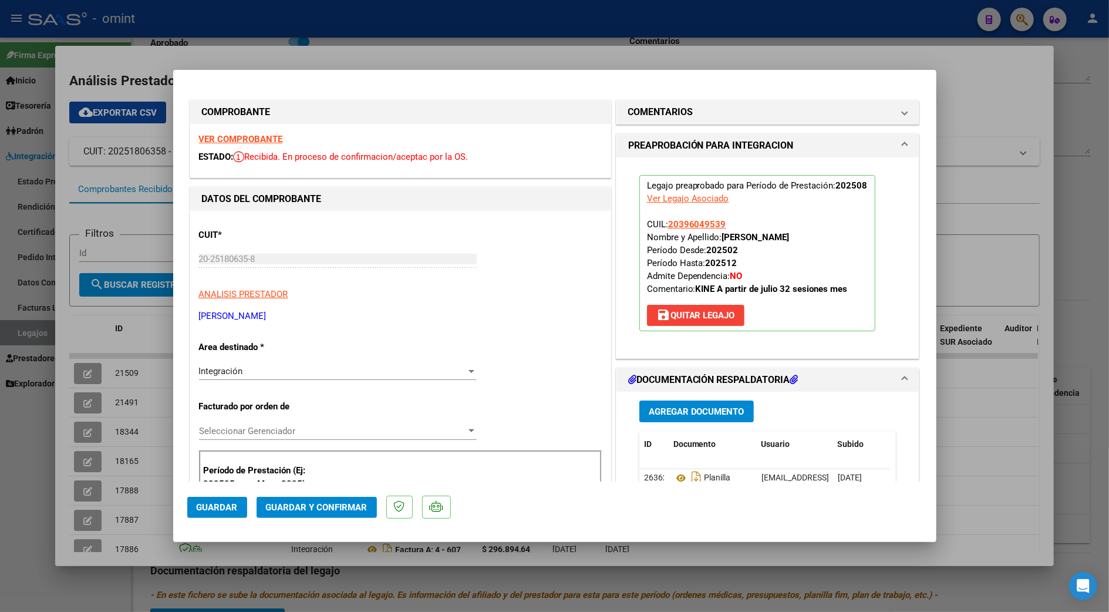
scroll to position [156, 0]
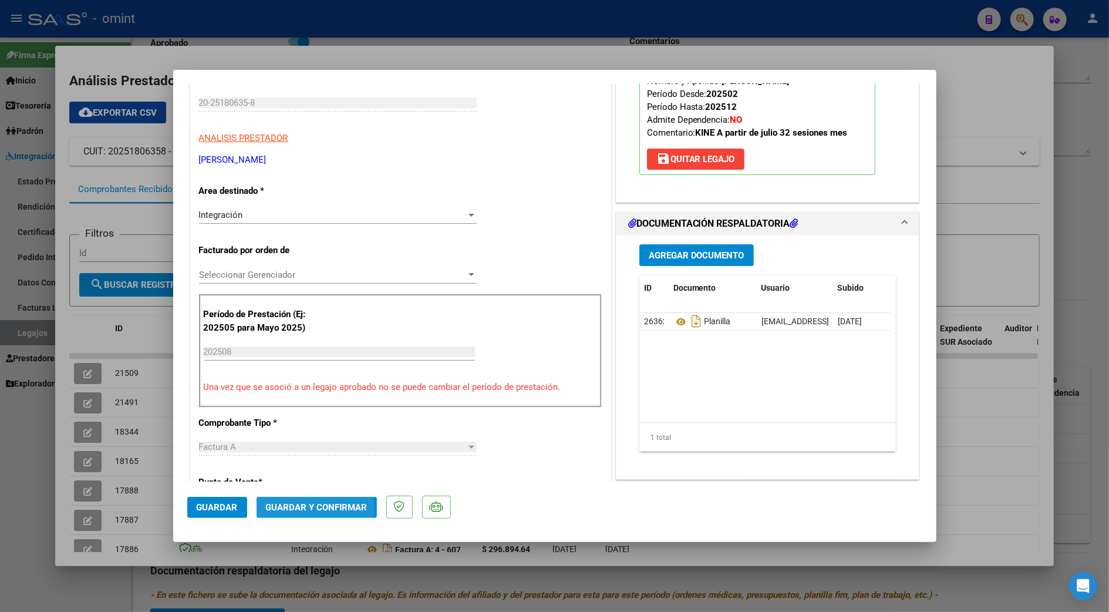
click at [306, 510] on span "Guardar y Confirmar" at bounding box center [317, 507] width 102 height 11
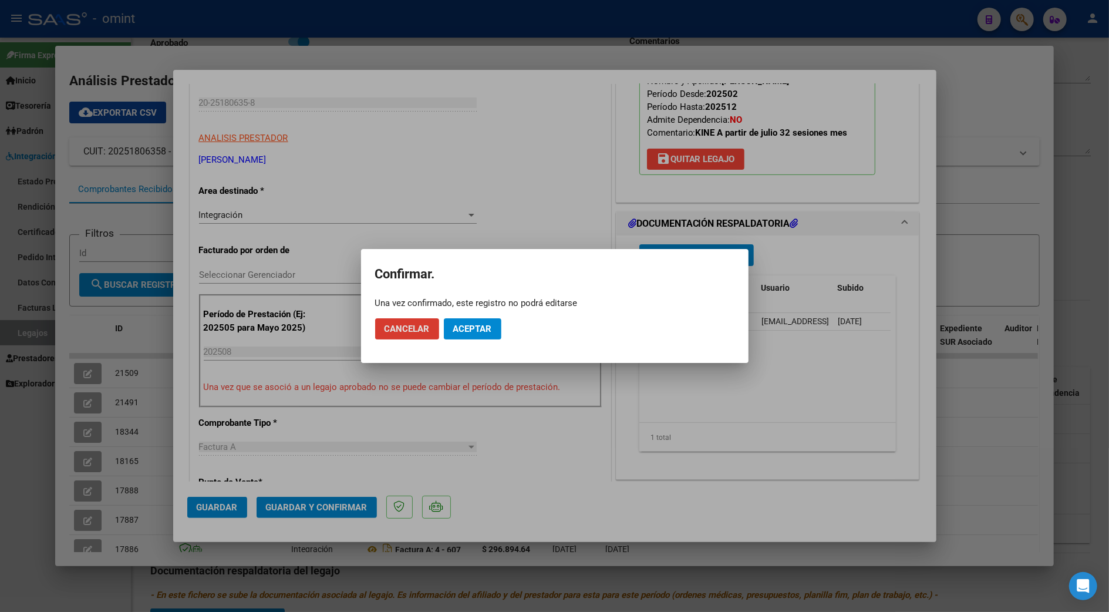
click at [470, 329] on span "Aceptar" at bounding box center [472, 328] width 39 height 11
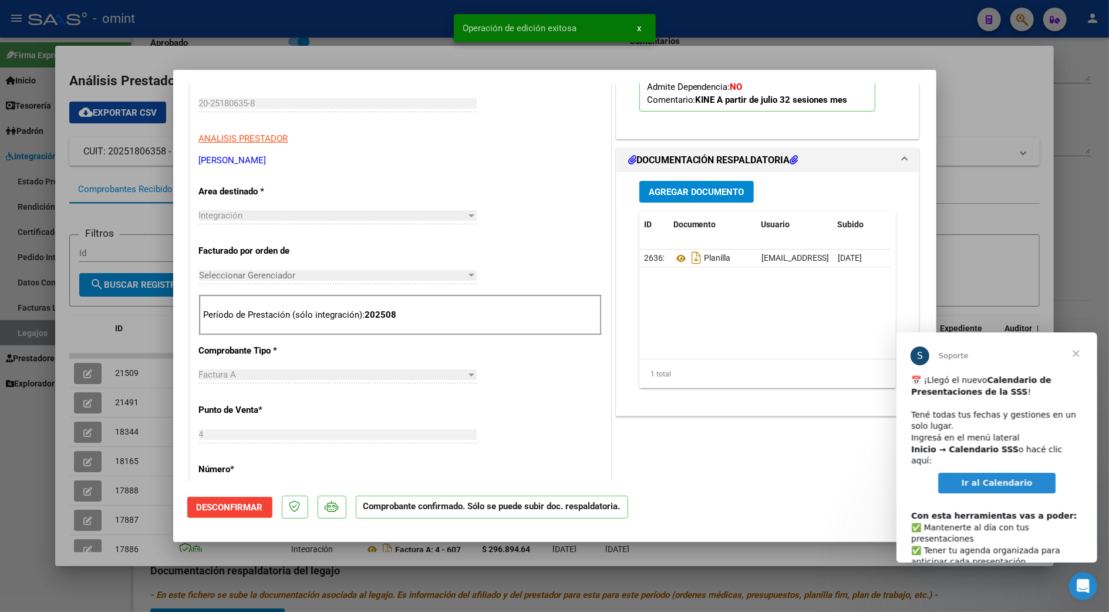
scroll to position [0, 0]
click at [1067, 163] on div at bounding box center [554, 306] width 1109 height 612
type input "$ 0,00"
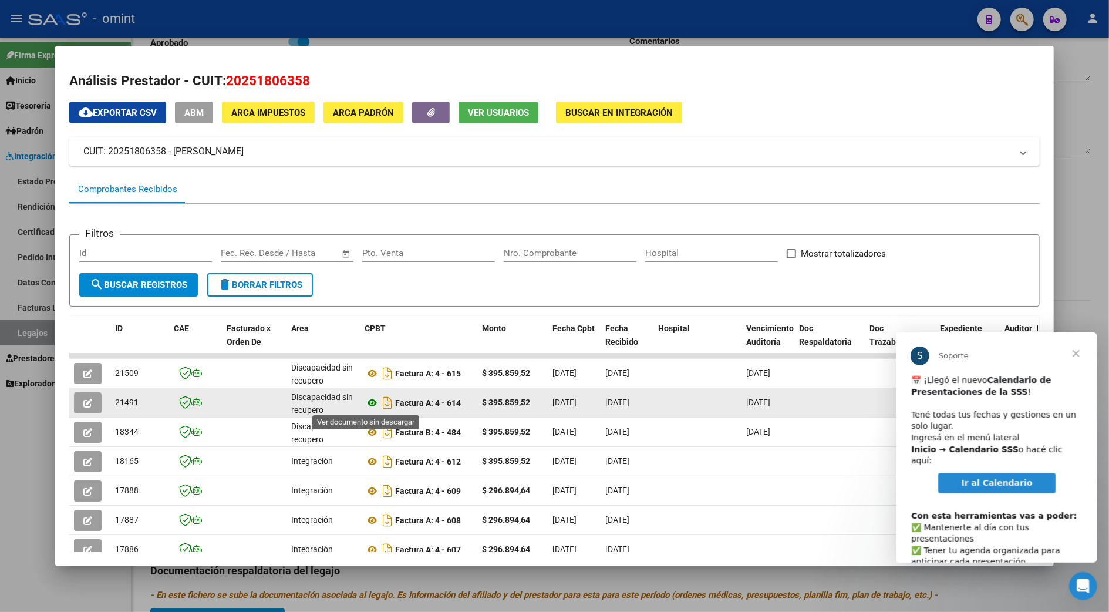
click at [368, 400] on icon at bounding box center [372, 403] width 15 height 14
click at [83, 399] on icon "button" at bounding box center [87, 403] width 9 height 9
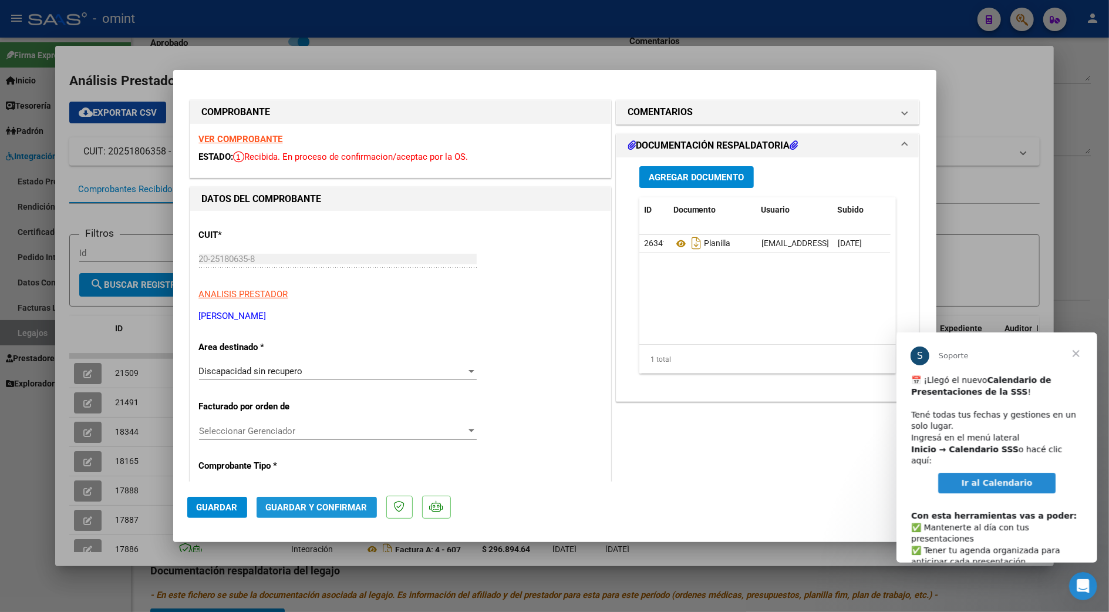
click at [315, 504] on span "Guardar y Confirmar" at bounding box center [317, 507] width 102 height 11
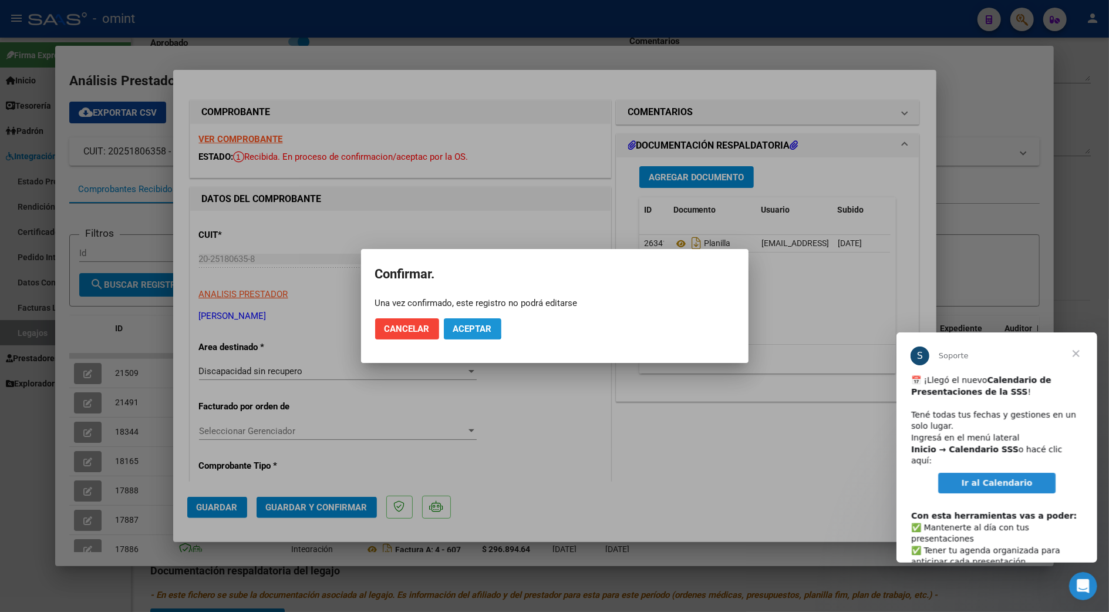
click at [467, 324] on span "Aceptar" at bounding box center [472, 328] width 39 height 11
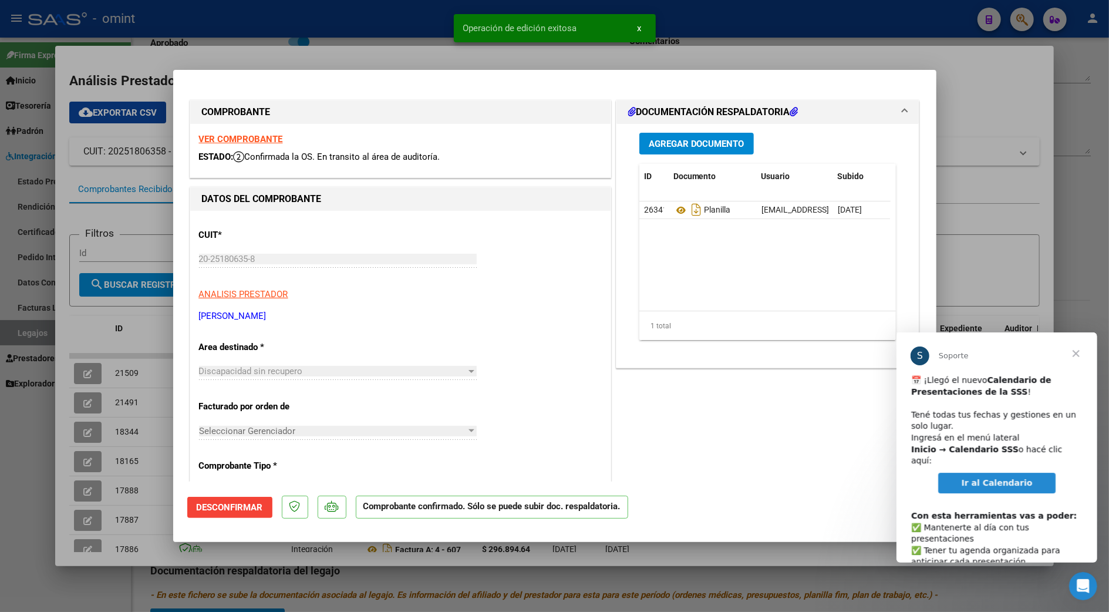
click at [1074, 355] on span "Cerrar" at bounding box center [1075, 353] width 42 height 42
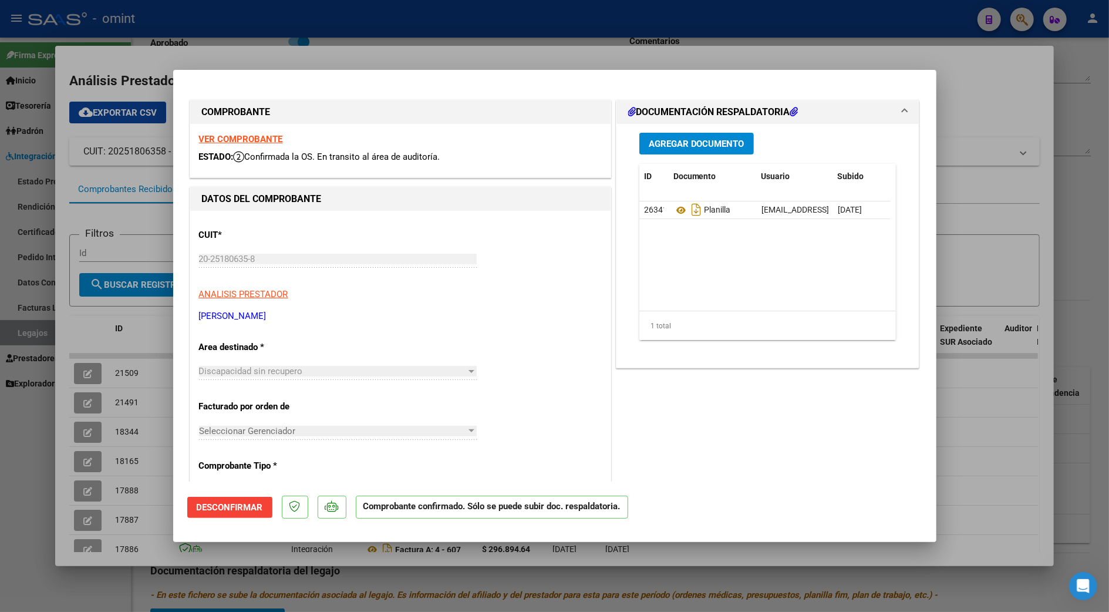
click at [960, 458] on div at bounding box center [554, 306] width 1109 height 612
type input "$ 0,00"
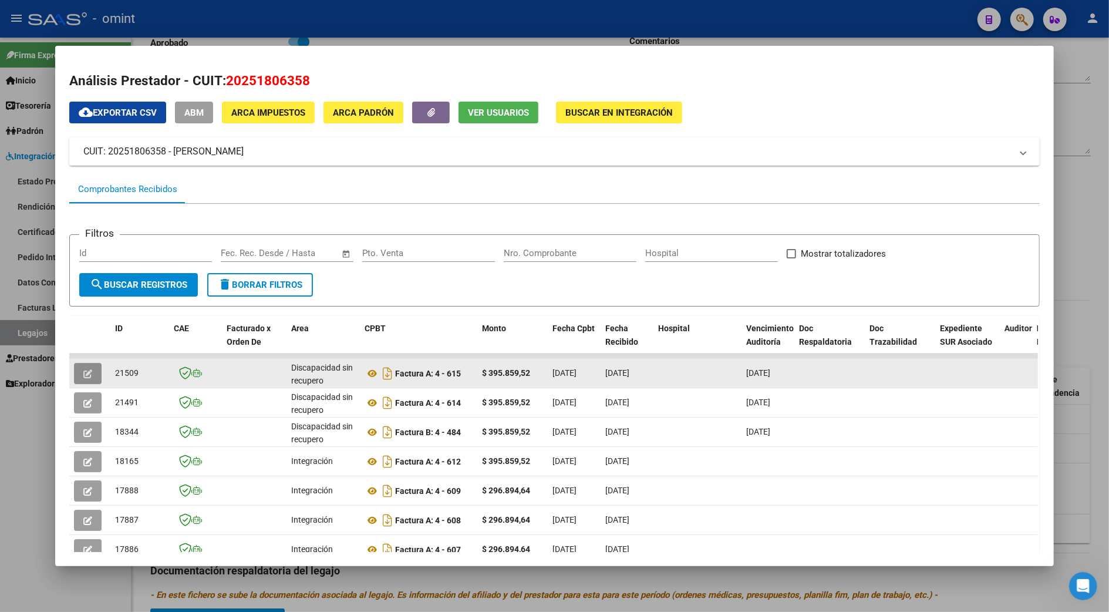
click at [87, 363] on button "button" at bounding box center [88, 373] width 28 height 21
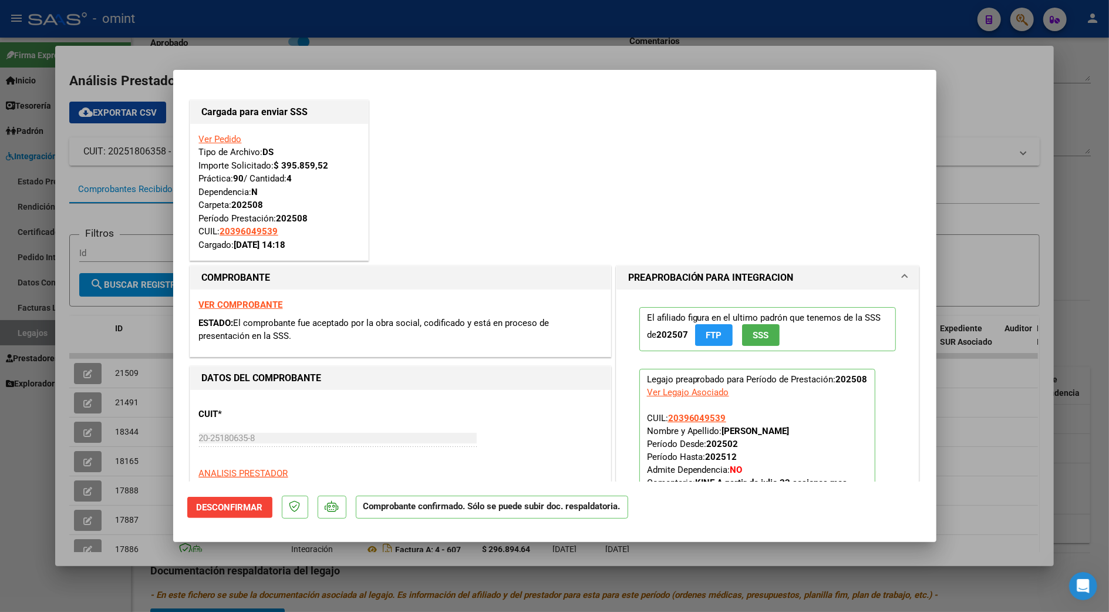
click at [950, 139] on div at bounding box center [554, 306] width 1109 height 612
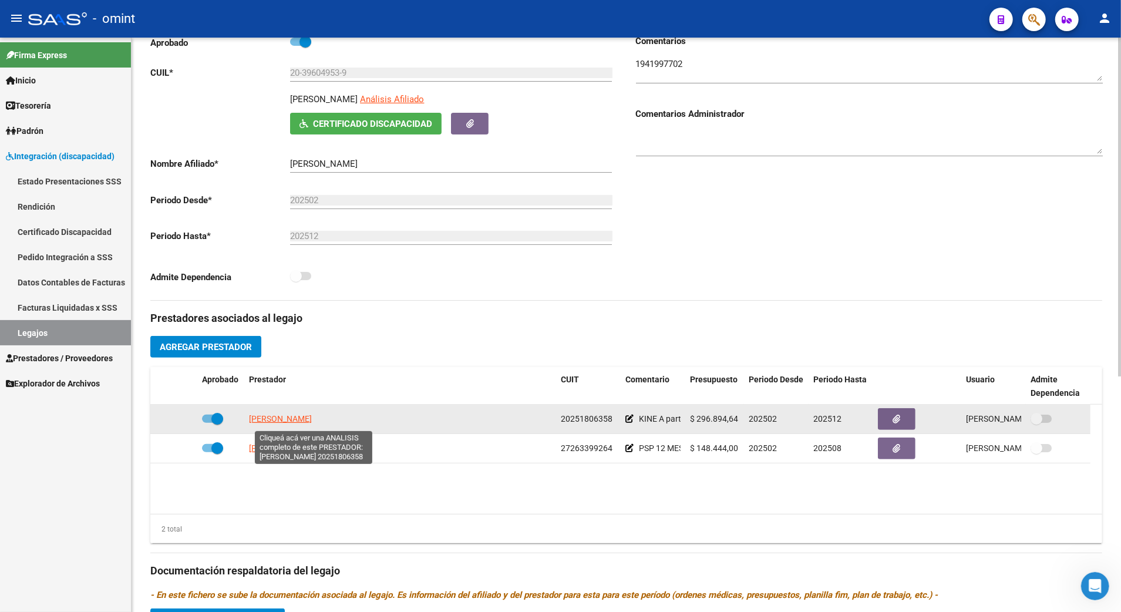
click at [312, 416] on span "[PERSON_NAME]" at bounding box center [280, 418] width 63 height 9
type textarea "20251806358"
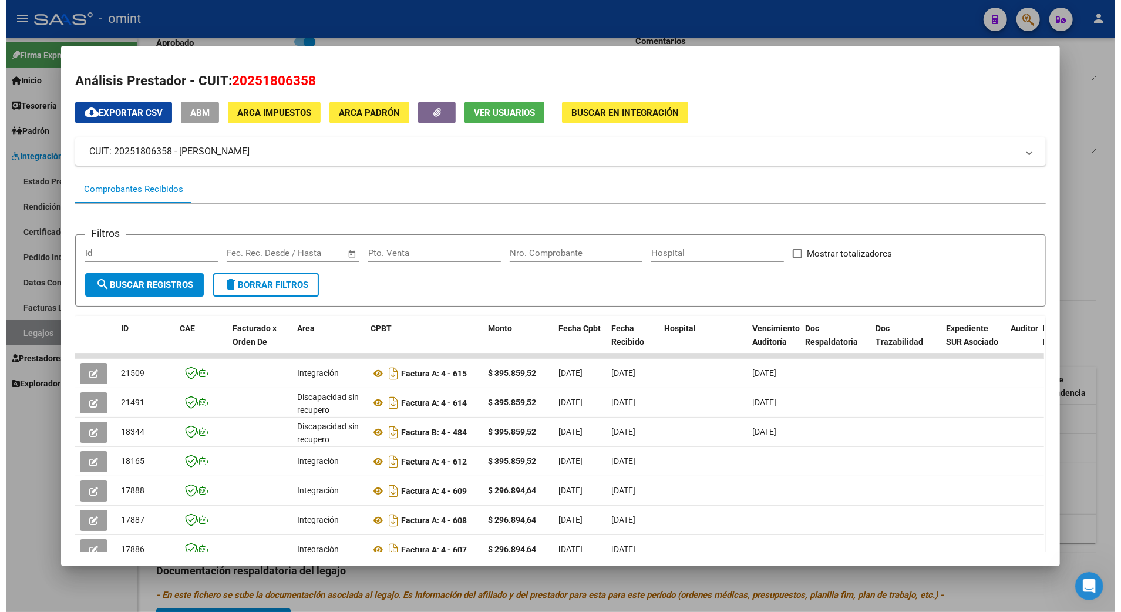
scroll to position [156, 0]
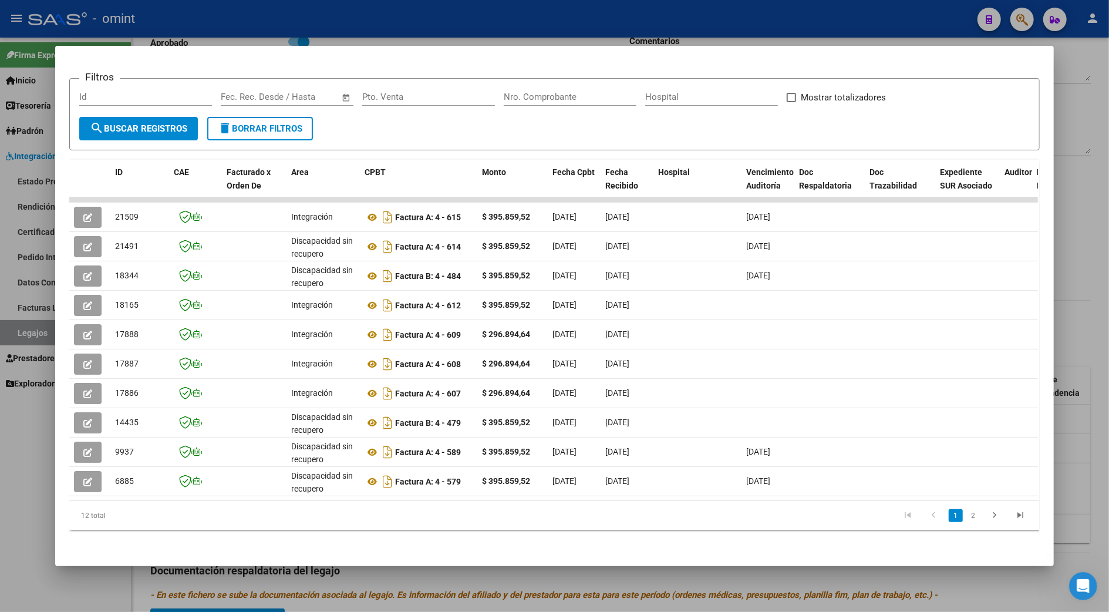
click at [1084, 102] on div at bounding box center [554, 306] width 1109 height 612
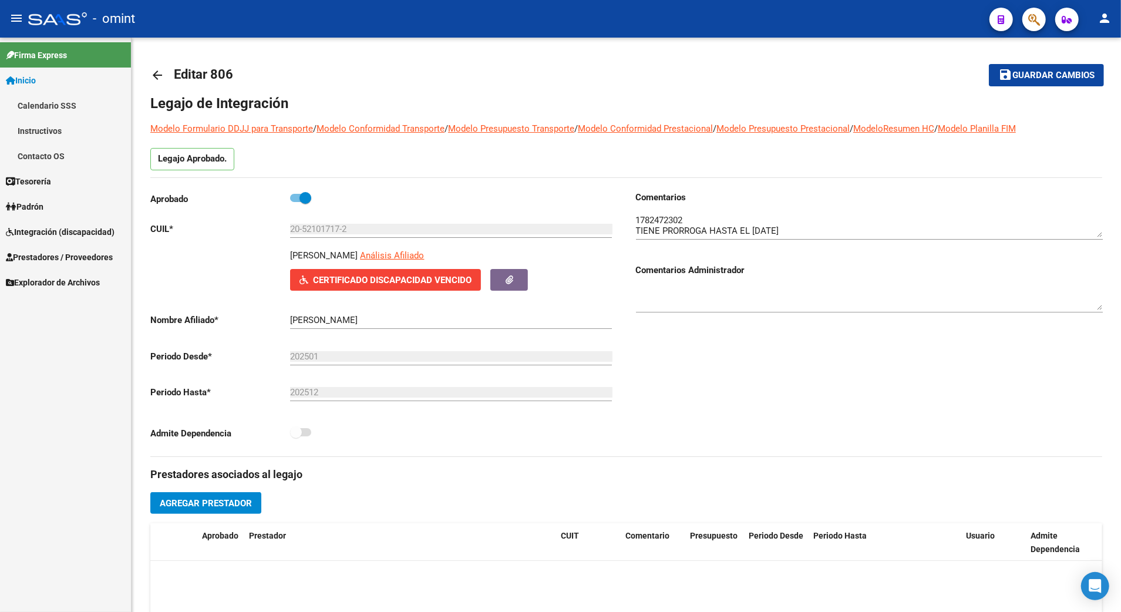
scroll to position [71, 0]
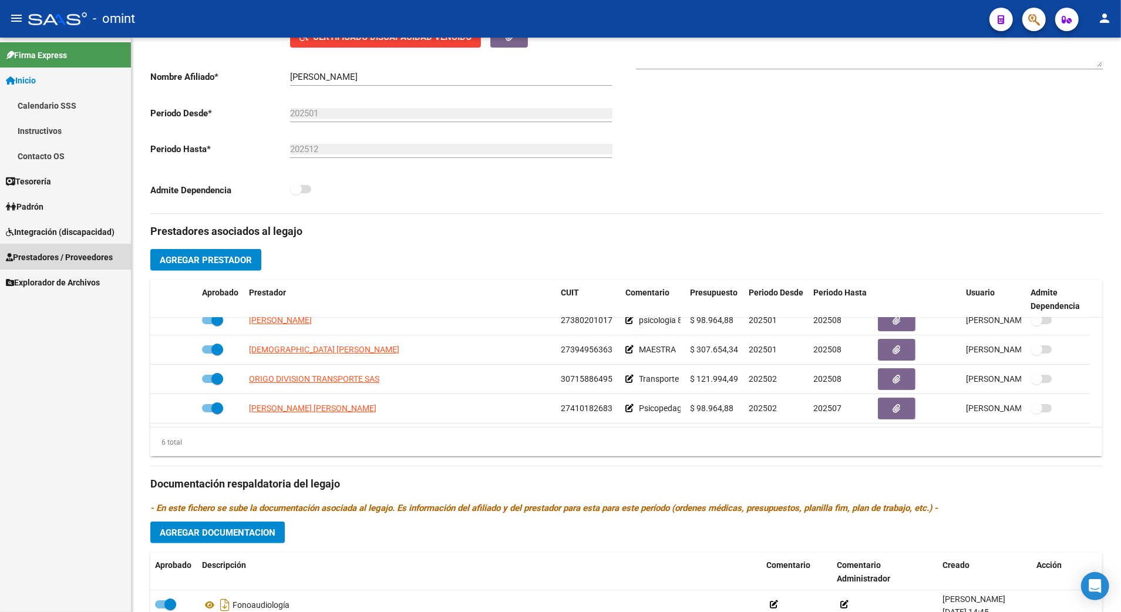
click at [59, 257] on span "Prestadores / Proveedores" at bounding box center [59, 257] width 107 height 13
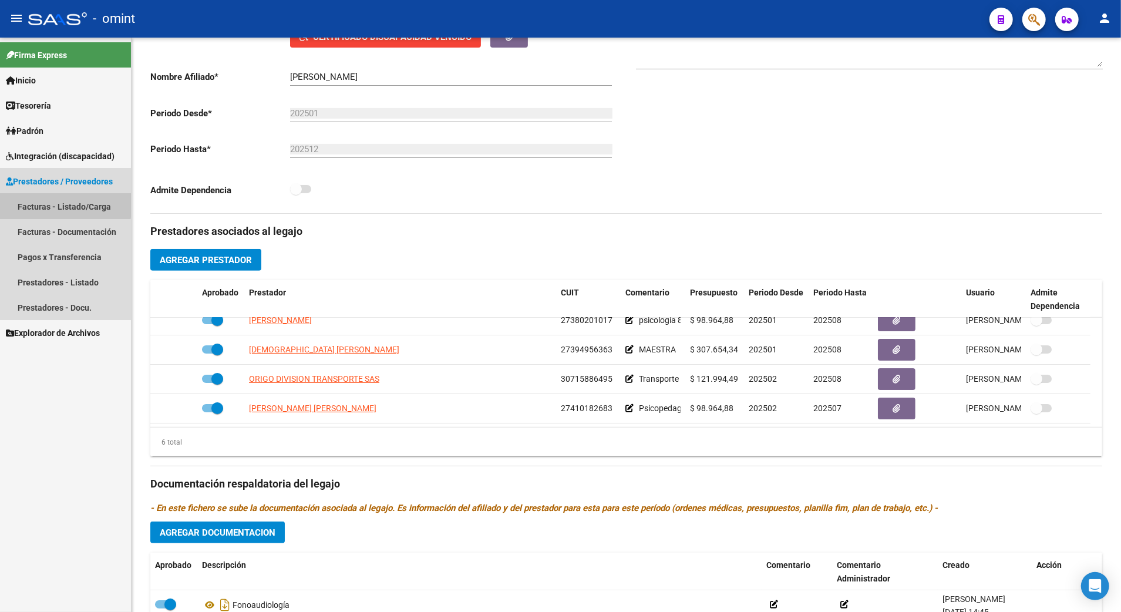
click at [55, 204] on link "Facturas - Listado/Carga" at bounding box center [65, 206] width 131 height 25
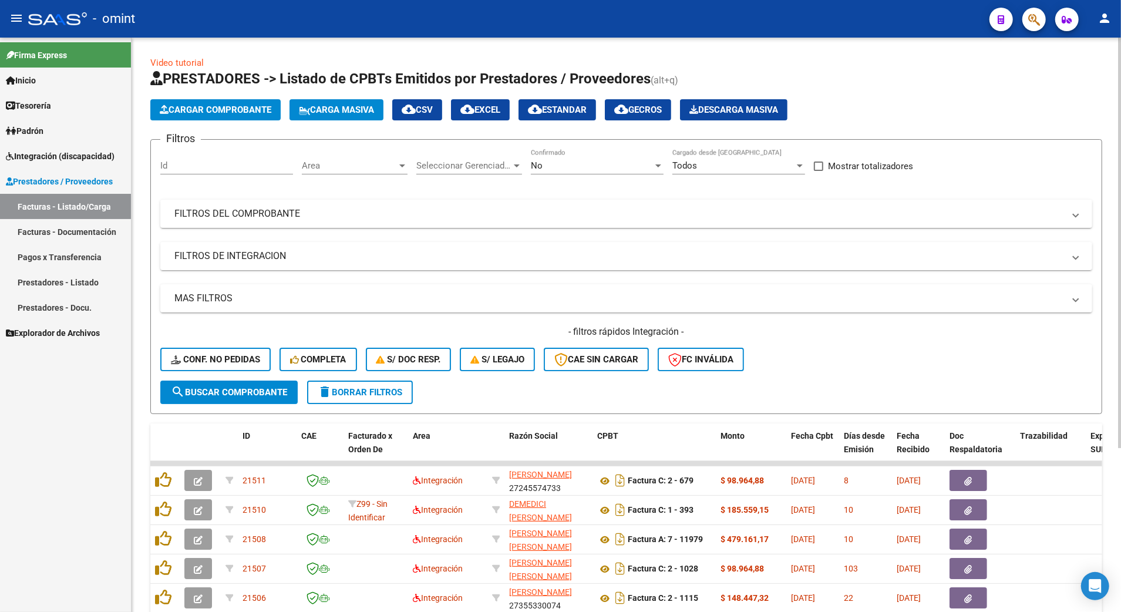
click at [188, 164] on input "Id" at bounding box center [226, 165] width 133 height 11
type input "21509"
click at [365, 395] on span "delete Borrar Filtros" at bounding box center [360, 392] width 85 height 11
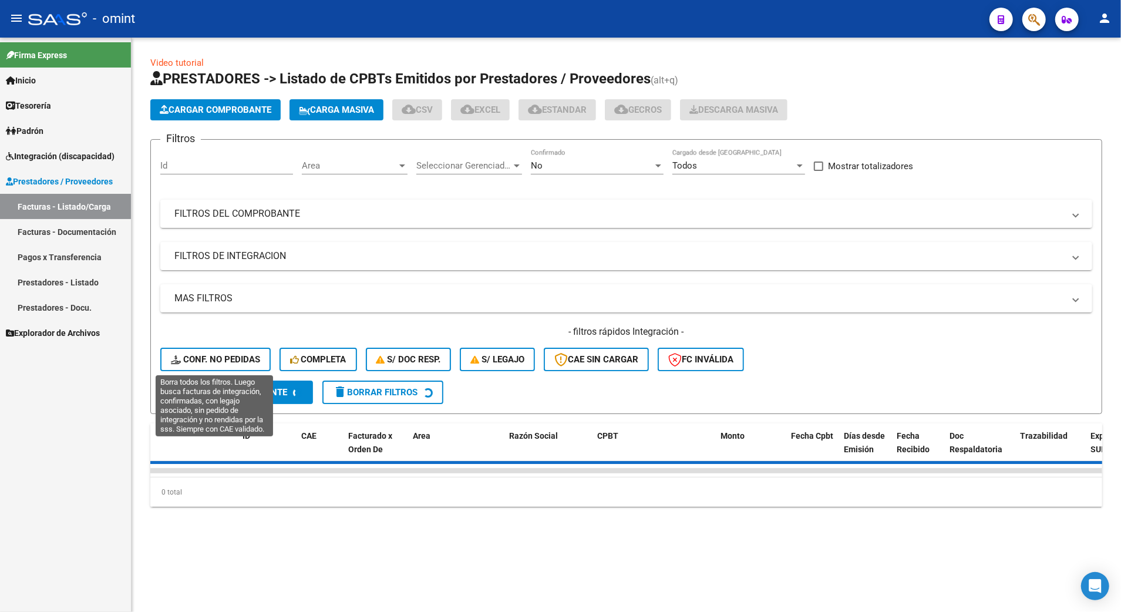
click at [237, 352] on button "Conf. no pedidas" at bounding box center [215, 359] width 110 height 23
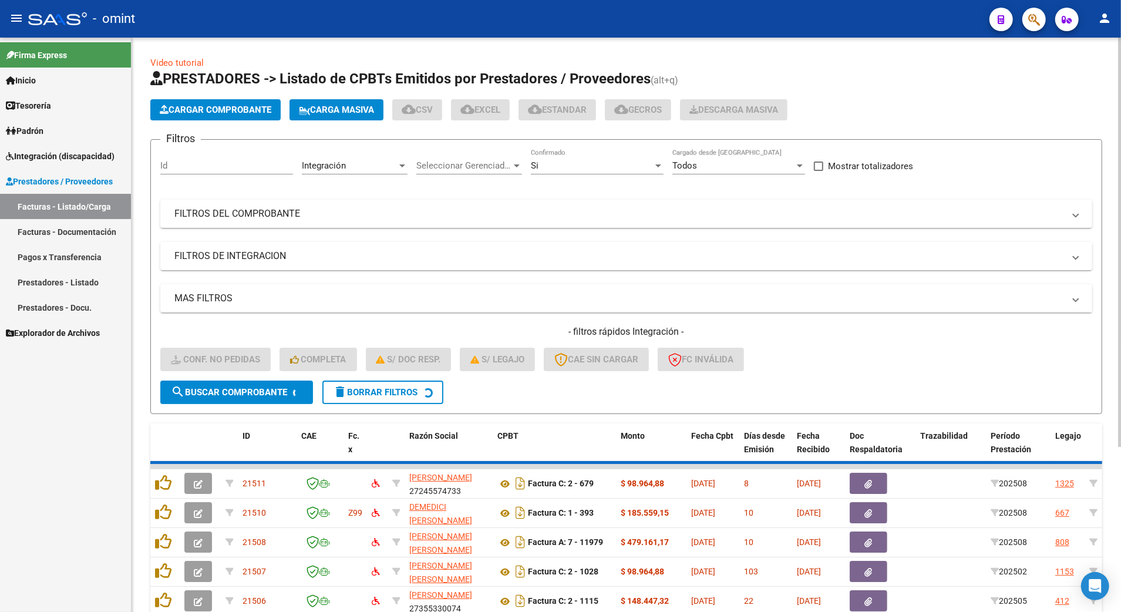
click at [184, 168] on input "Id" at bounding box center [226, 165] width 133 height 11
type input "21509"
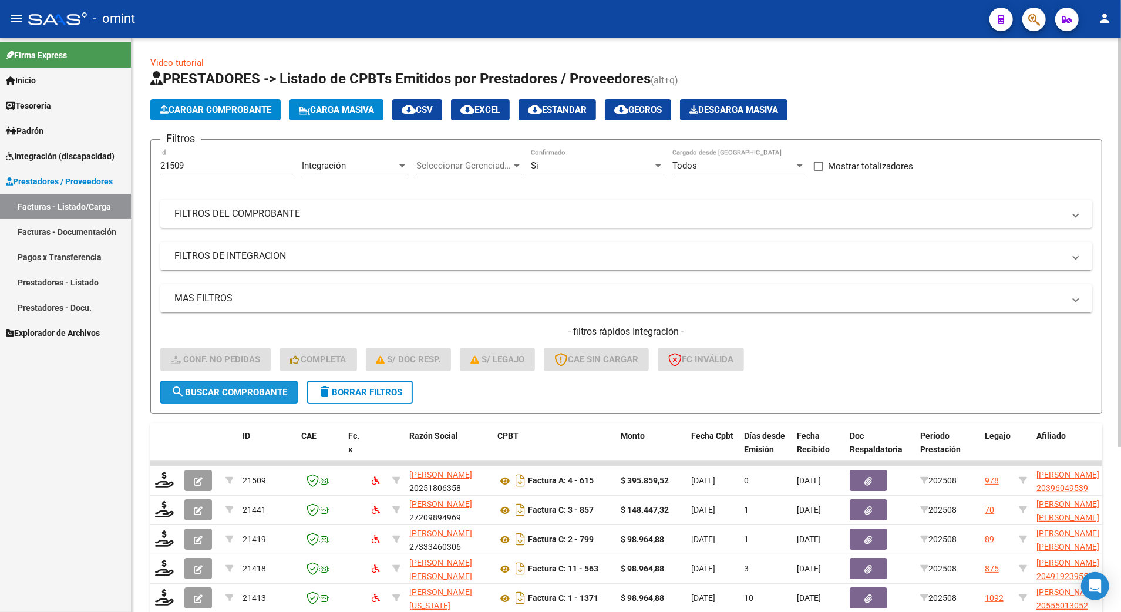
click at [247, 392] on span "search Buscar Comprobante" at bounding box center [229, 392] width 116 height 11
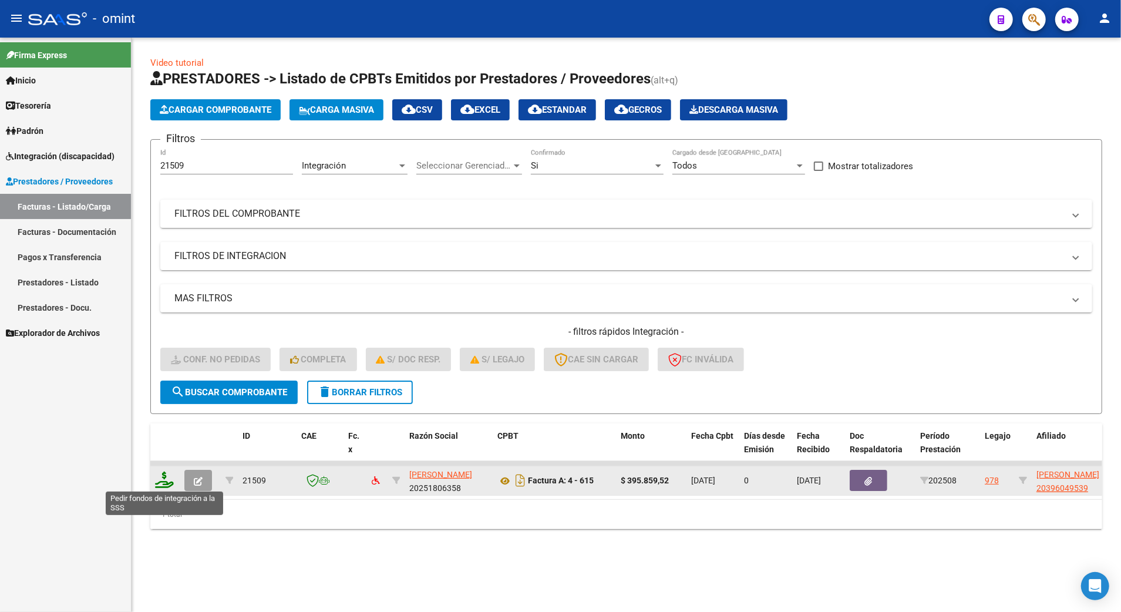
click at [164, 481] on icon at bounding box center [164, 479] width 19 height 16
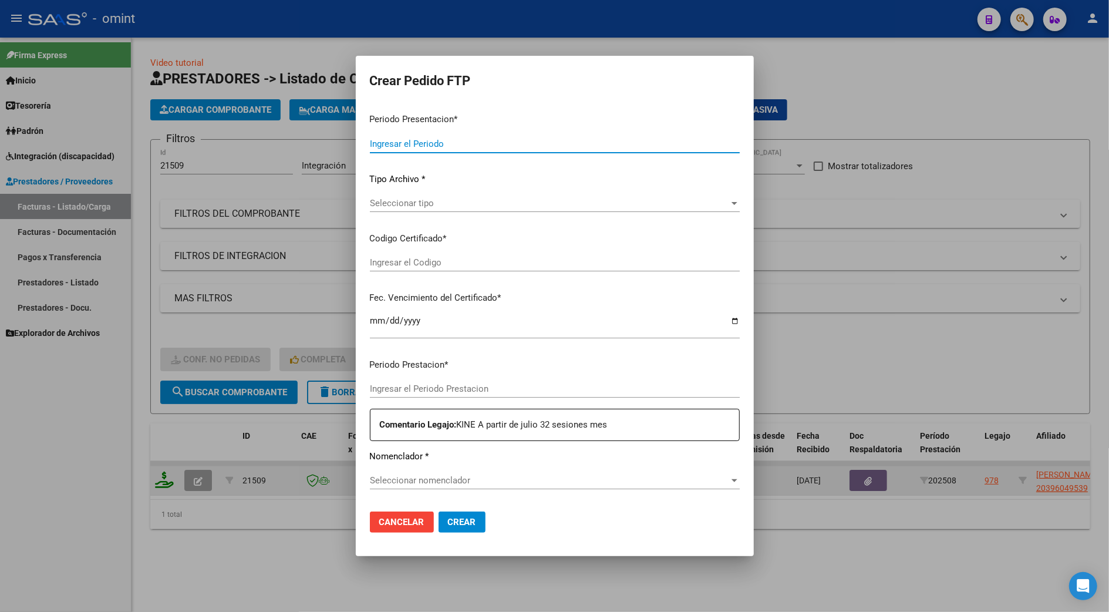
type input "202508"
type input "$ 395.859,52"
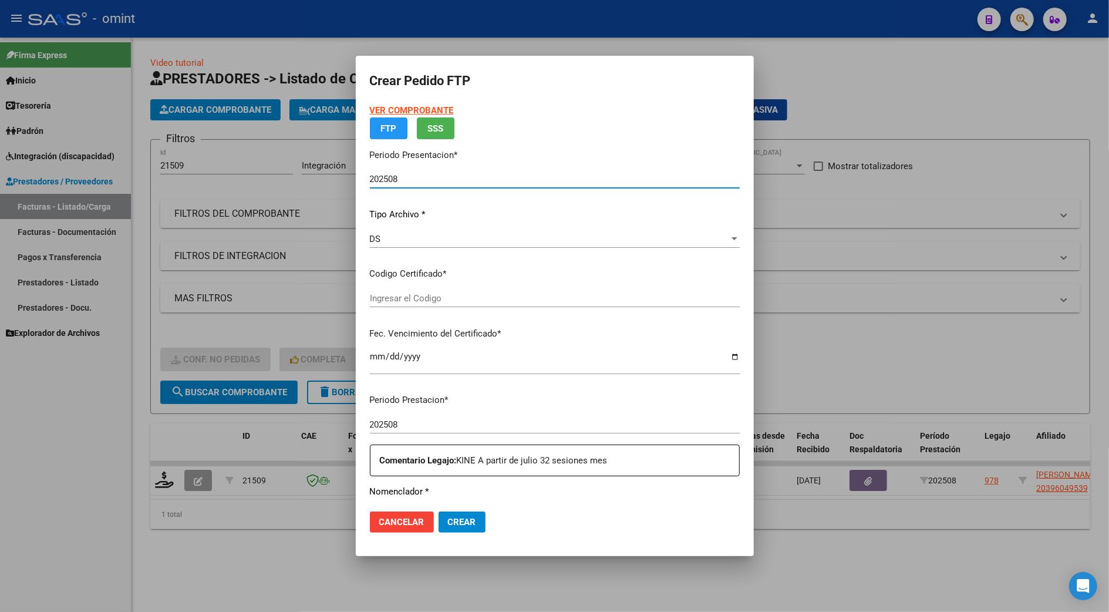
type input "2782278988"
type input "2026-09-13"
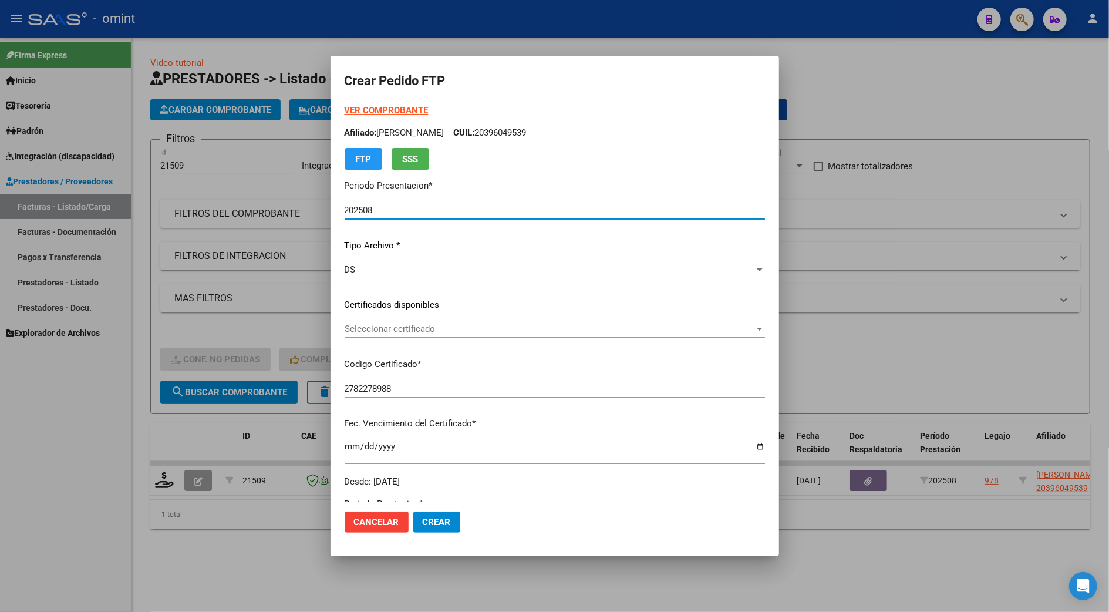
click at [388, 111] on strong "VER COMPROBANTE" at bounding box center [387, 110] width 84 height 11
click at [421, 326] on span "Seleccionar certificado" at bounding box center [550, 328] width 410 height 11
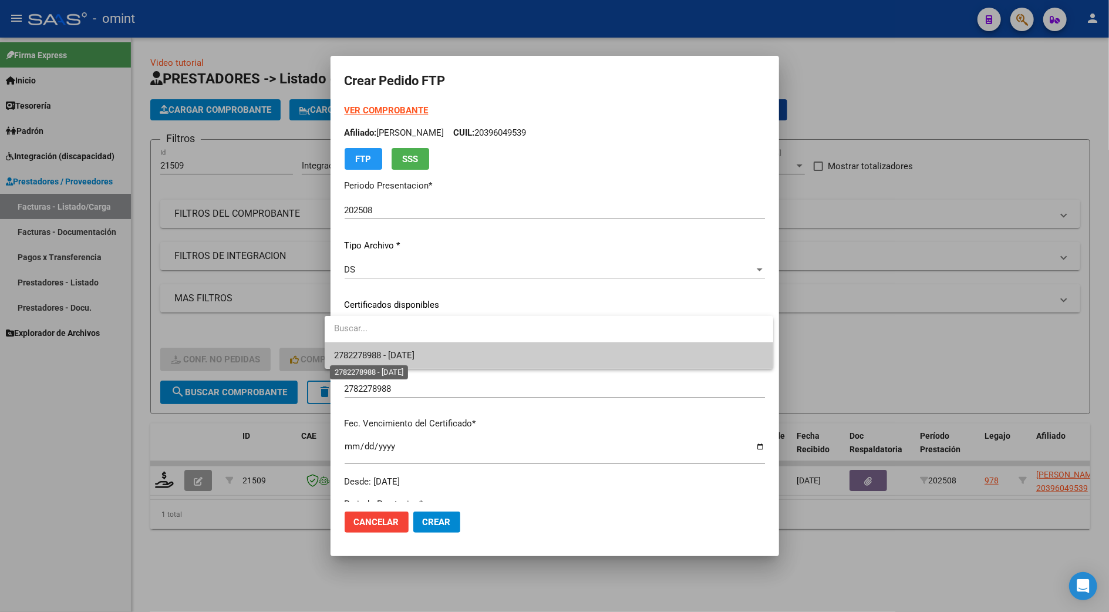
click at [414, 358] on span "2782278988 - 2026-09-13" at bounding box center [374, 355] width 80 height 11
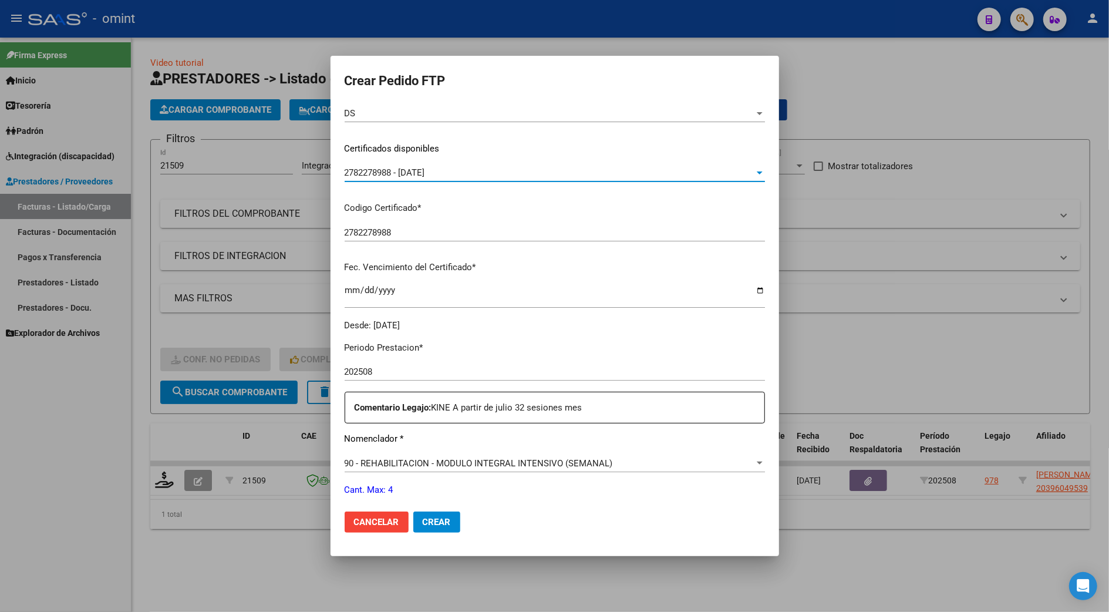
scroll to position [388, 0]
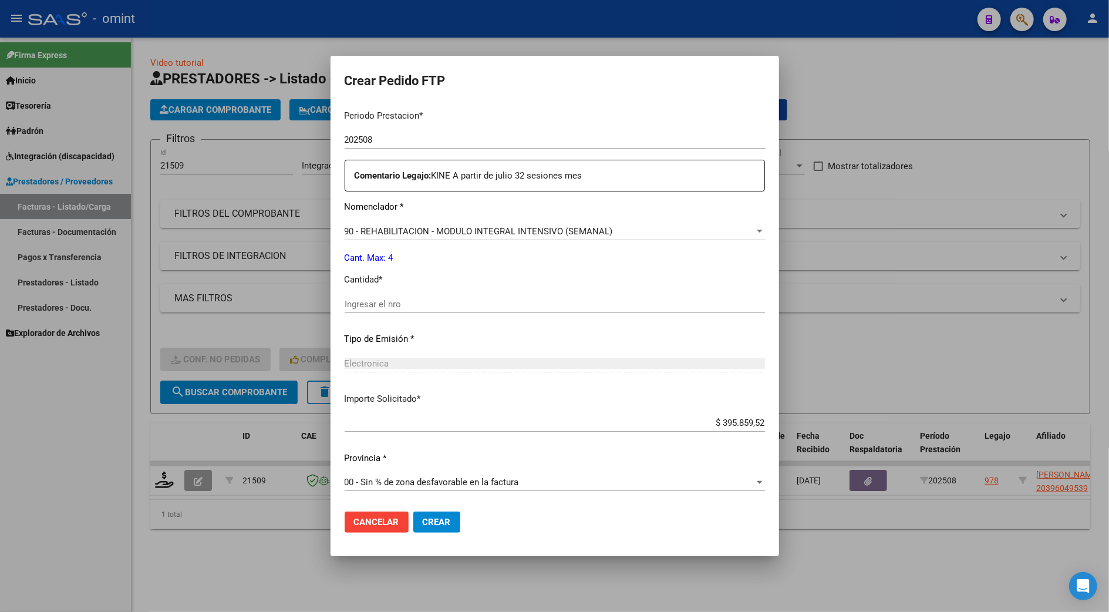
click at [382, 294] on div "Periodo Prestacion * 202508 Ingresar el Periodo Prestacion Comentario Legajo: K…" at bounding box center [555, 301] width 420 height 402
click at [380, 301] on input "Ingresar el nro" at bounding box center [555, 304] width 420 height 11
type input "4"
click at [423, 523] on span "Crear" at bounding box center [437, 522] width 28 height 11
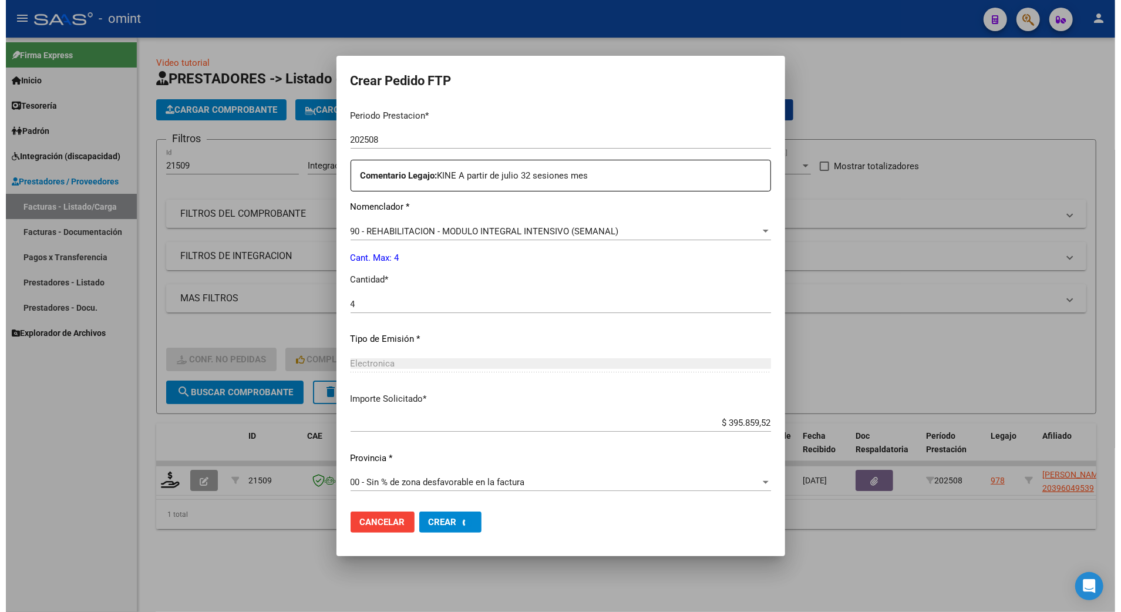
scroll to position [0, 0]
